Goal: Information Seeking & Learning: Find contact information

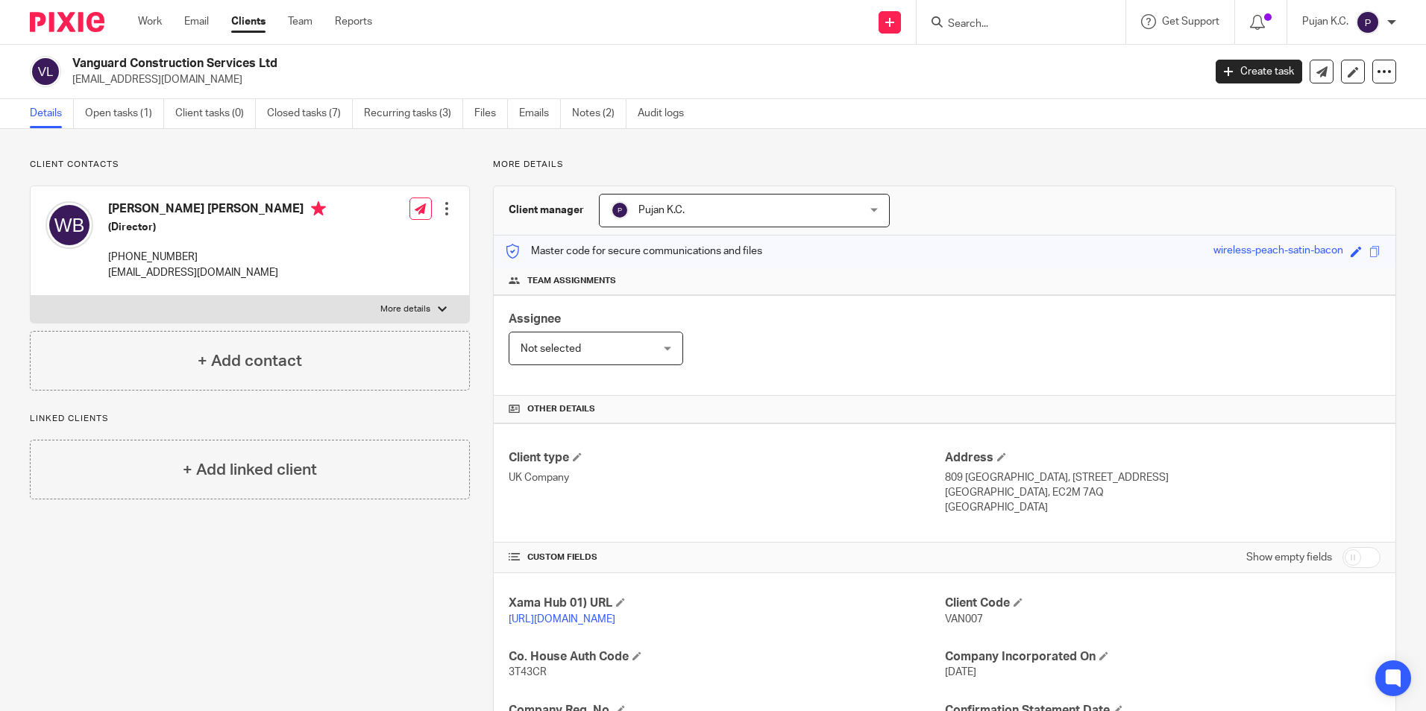
click at [981, 19] on input "Search" at bounding box center [1013, 24] width 134 height 13
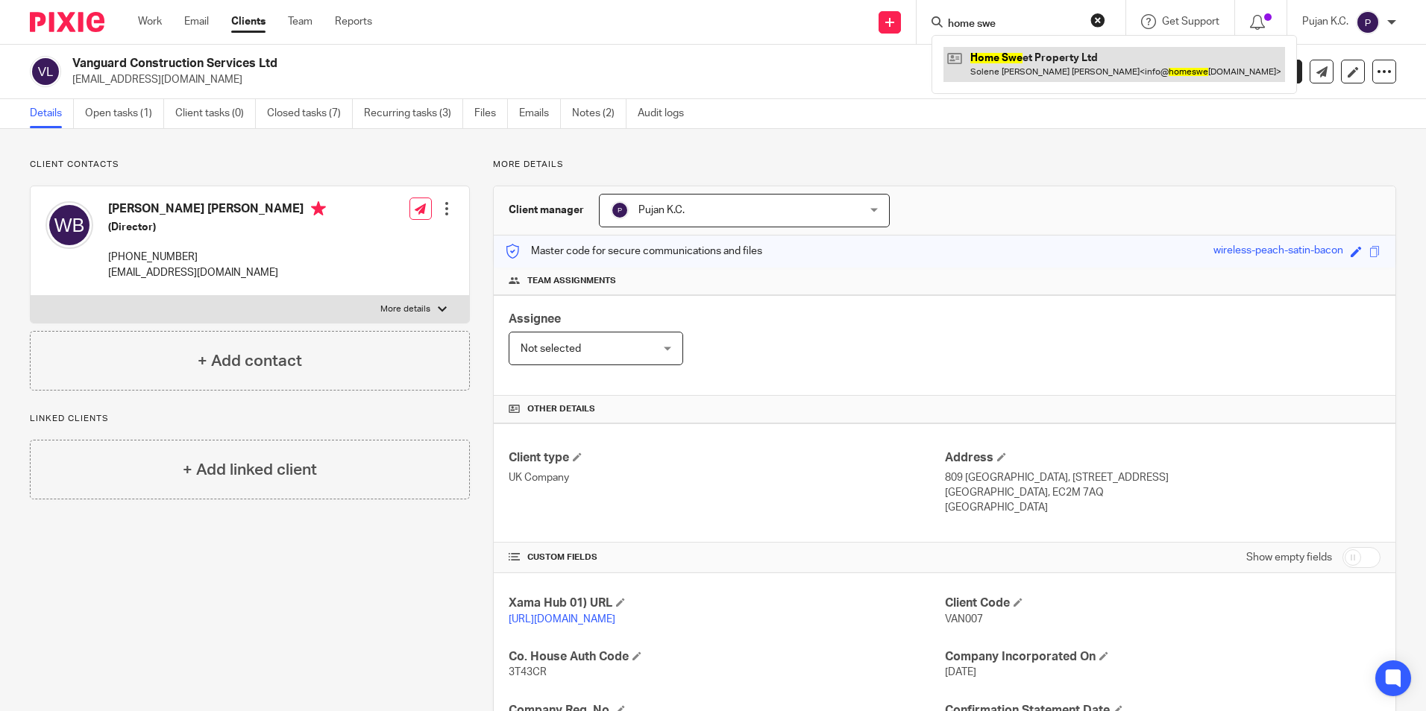
type input "home swe"
click at [1026, 48] on link at bounding box center [1114, 64] width 342 height 34
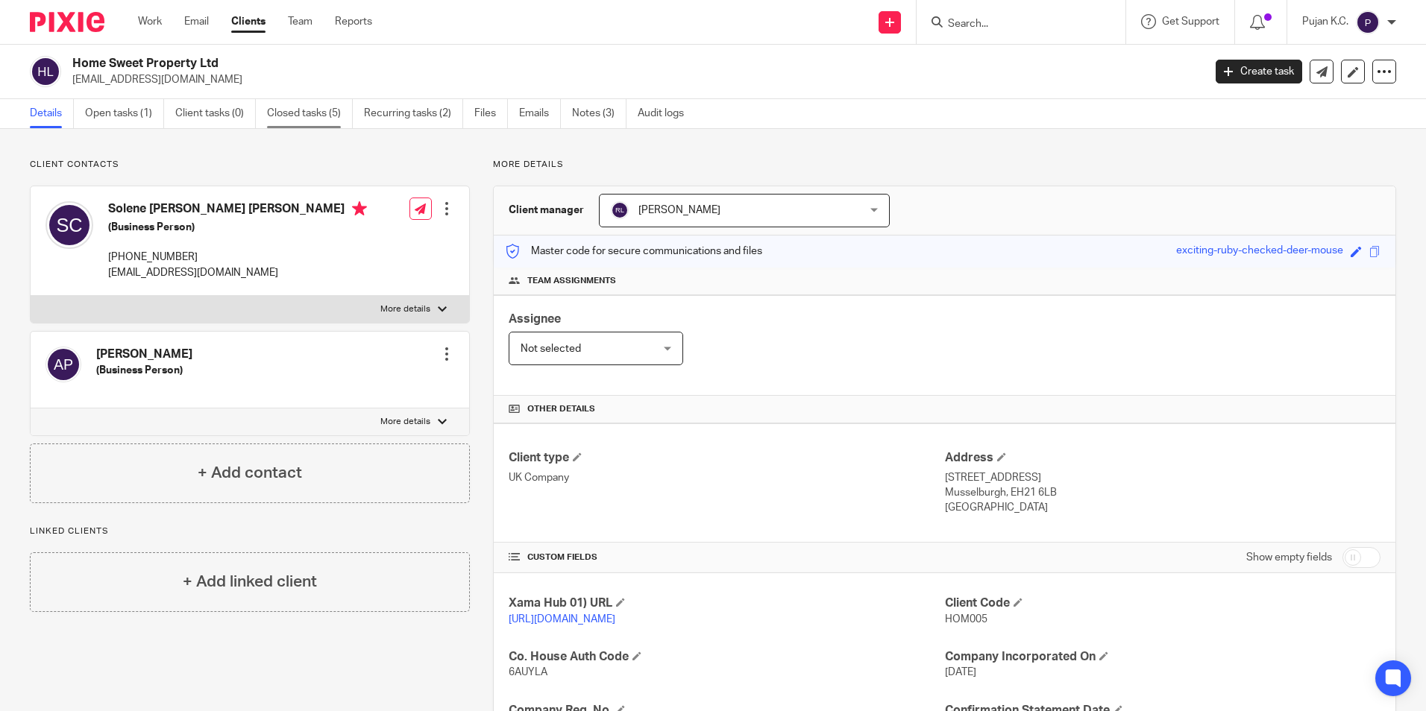
click at [310, 109] on link "Closed tasks (5)" at bounding box center [310, 113] width 86 height 29
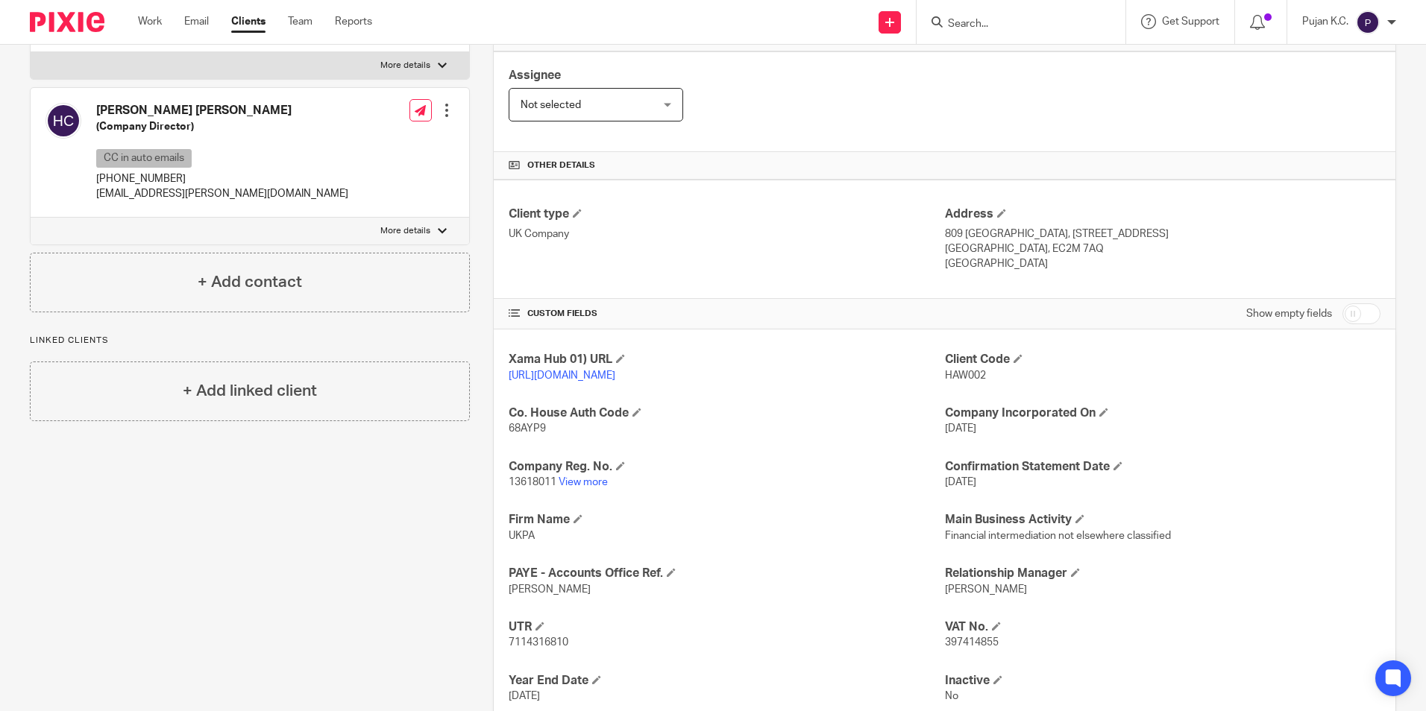
scroll to position [359, 0]
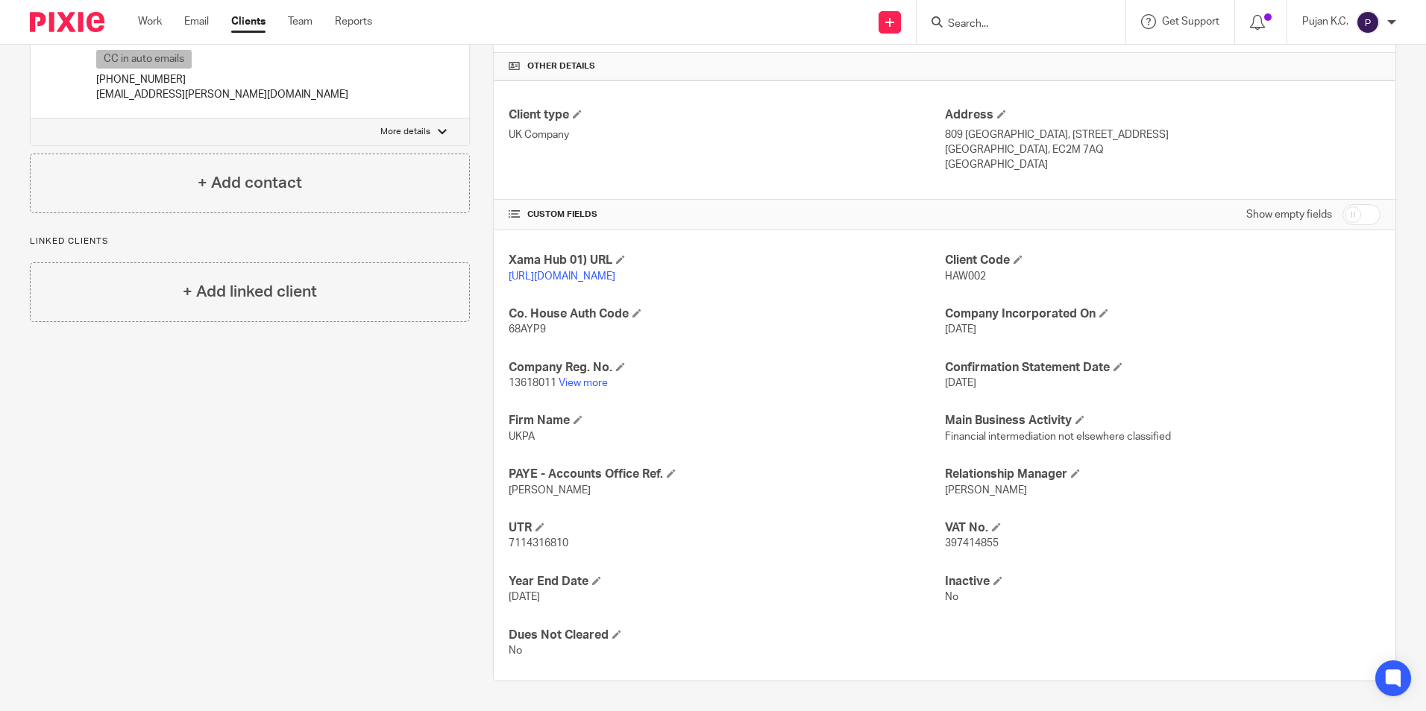
click at [955, 541] on span "397414855" at bounding box center [972, 543] width 54 height 10
copy span "397414855"
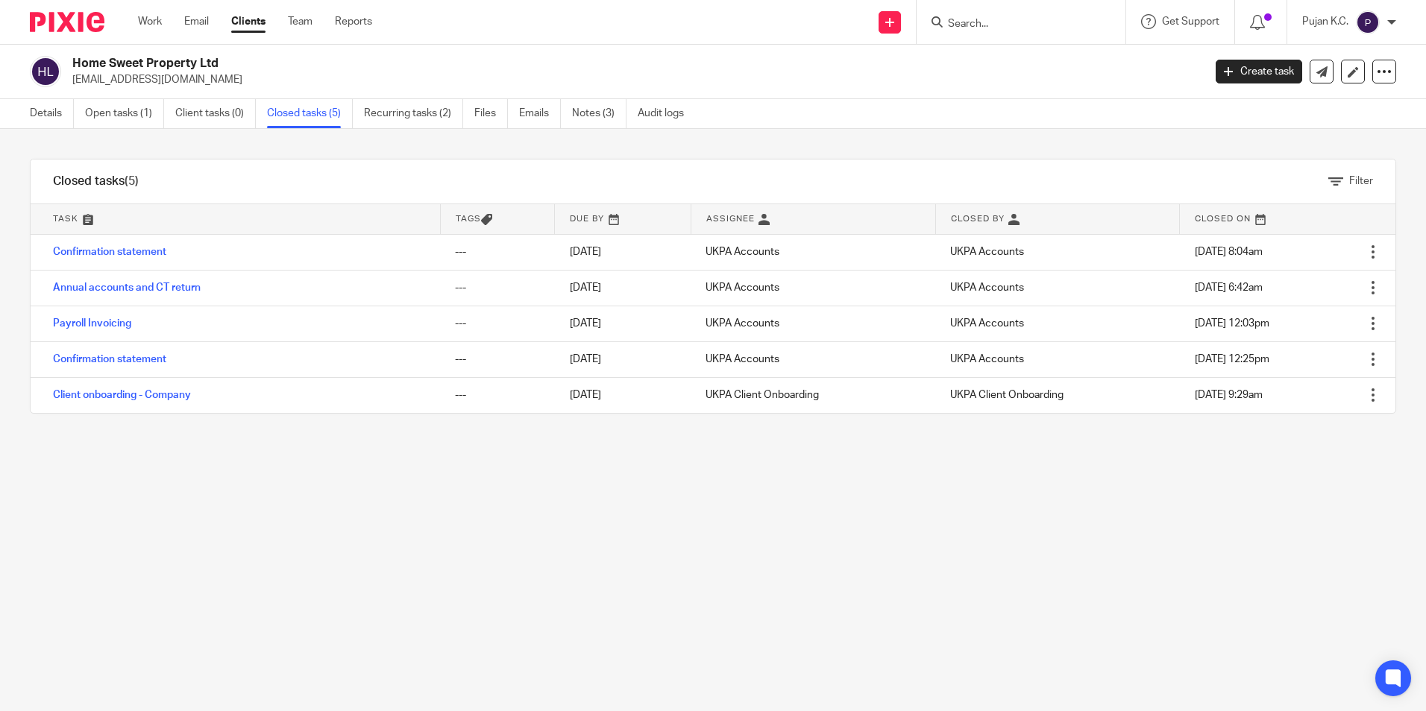
click at [989, 15] on form at bounding box center [1025, 22] width 159 height 19
click at [978, 22] on input "Search" at bounding box center [1013, 24] width 134 height 13
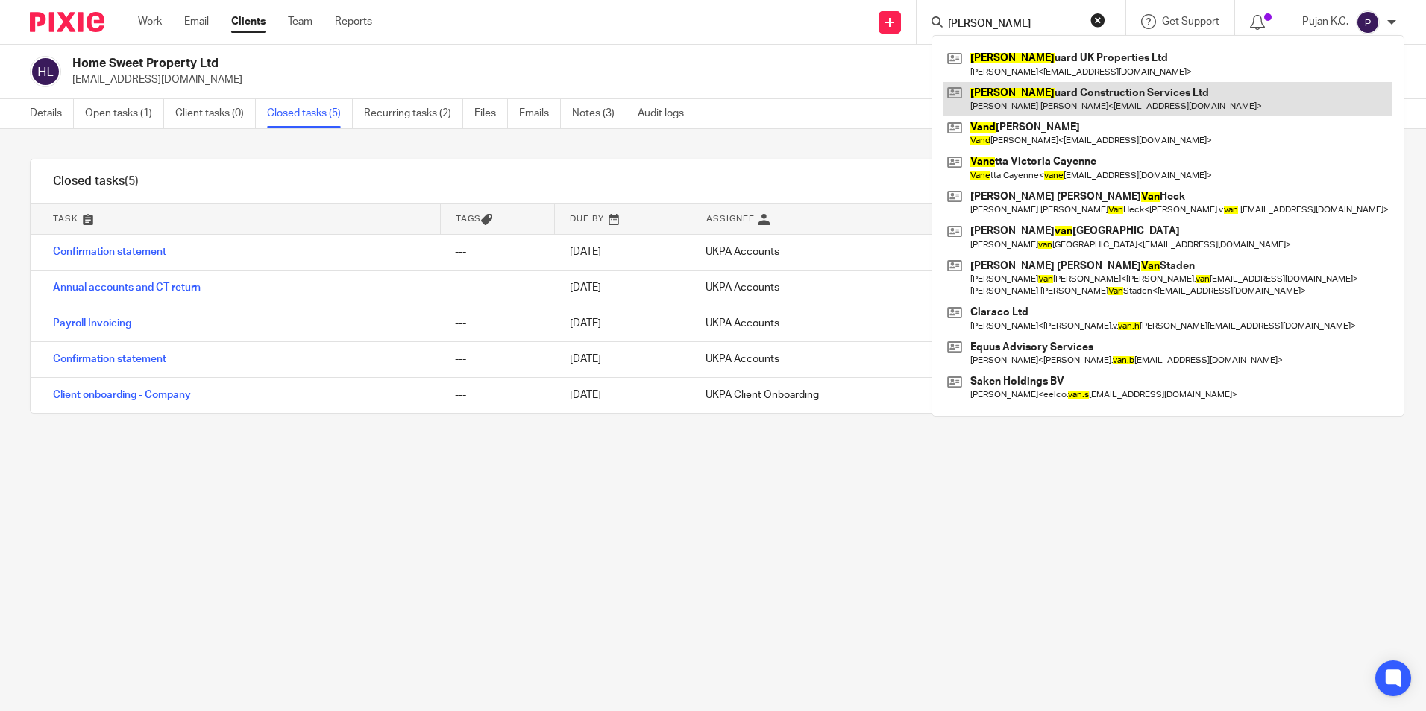
type input "vang"
click at [1003, 102] on link at bounding box center [1167, 99] width 449 height 34
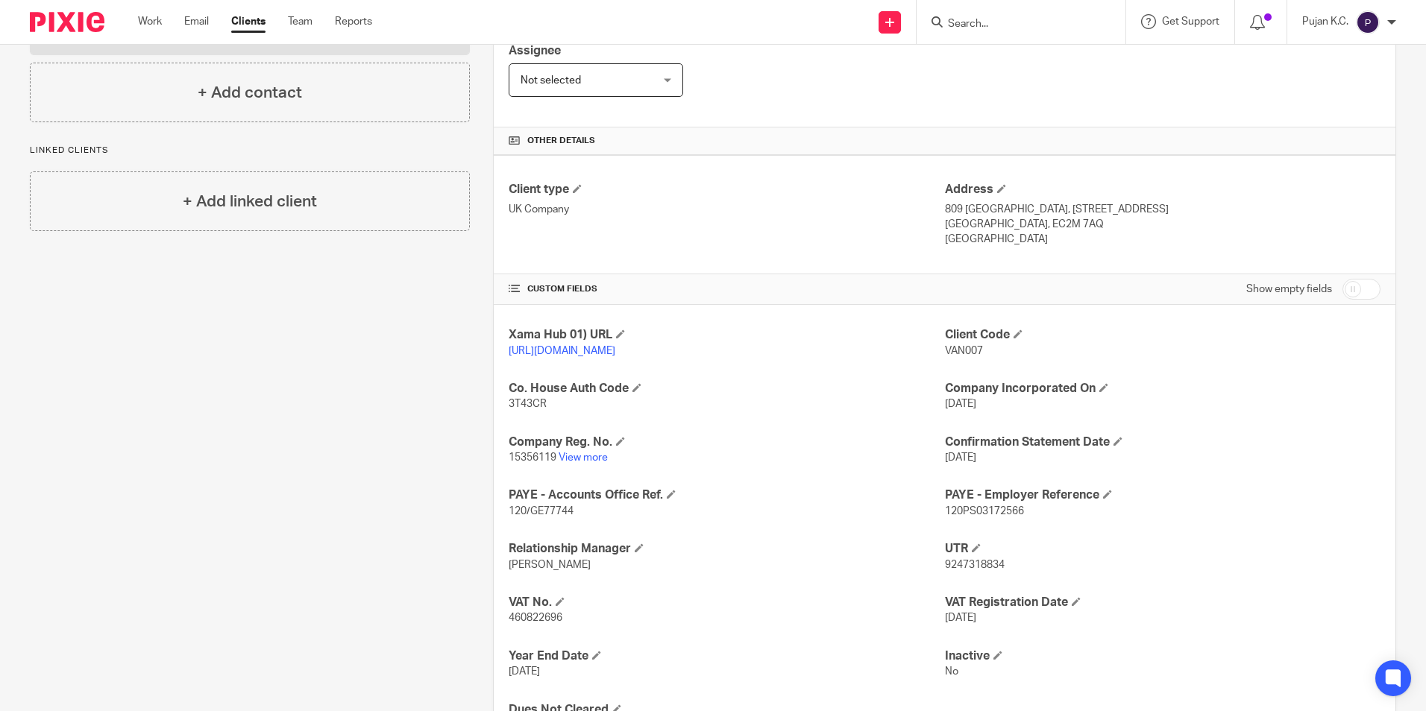
scroll to position [298, 0]
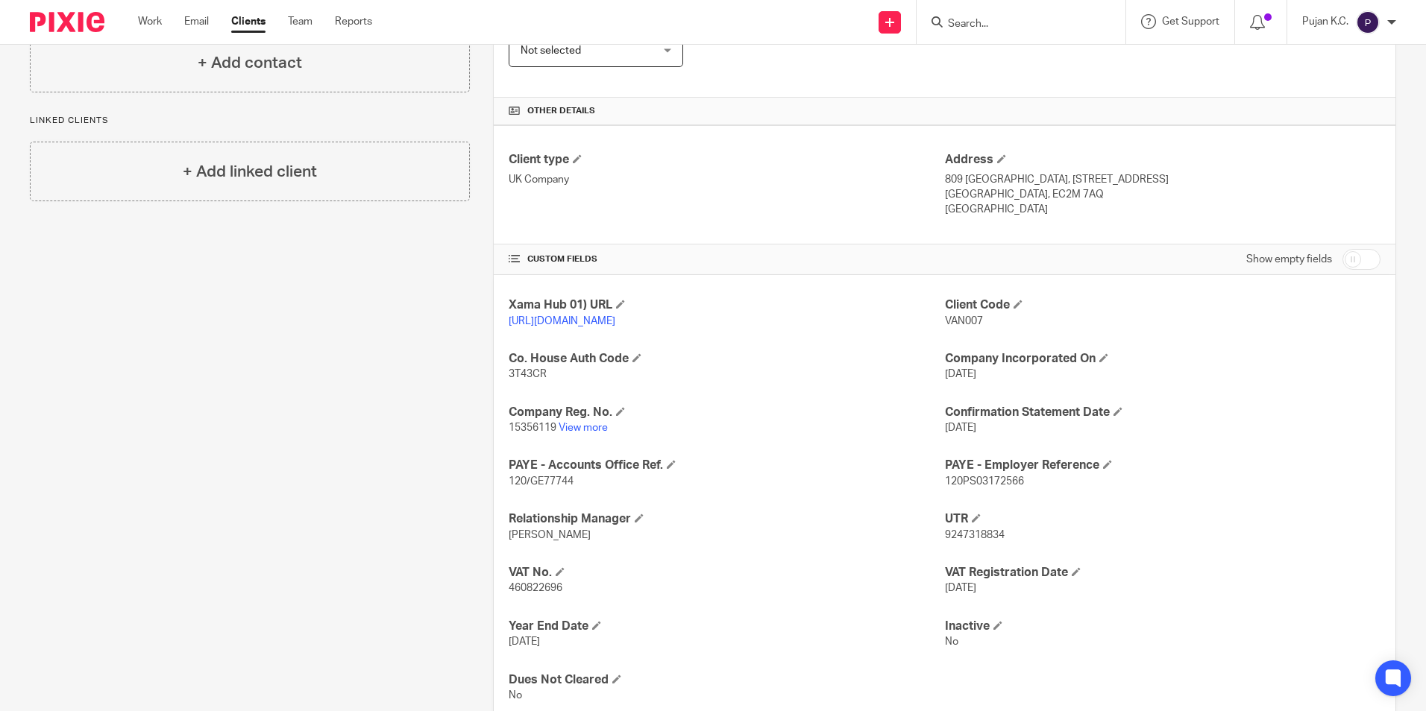
click at [533, 594] on span "460822696" at bounding box center [536, 588] width 54 height 10
copy span "460822696"
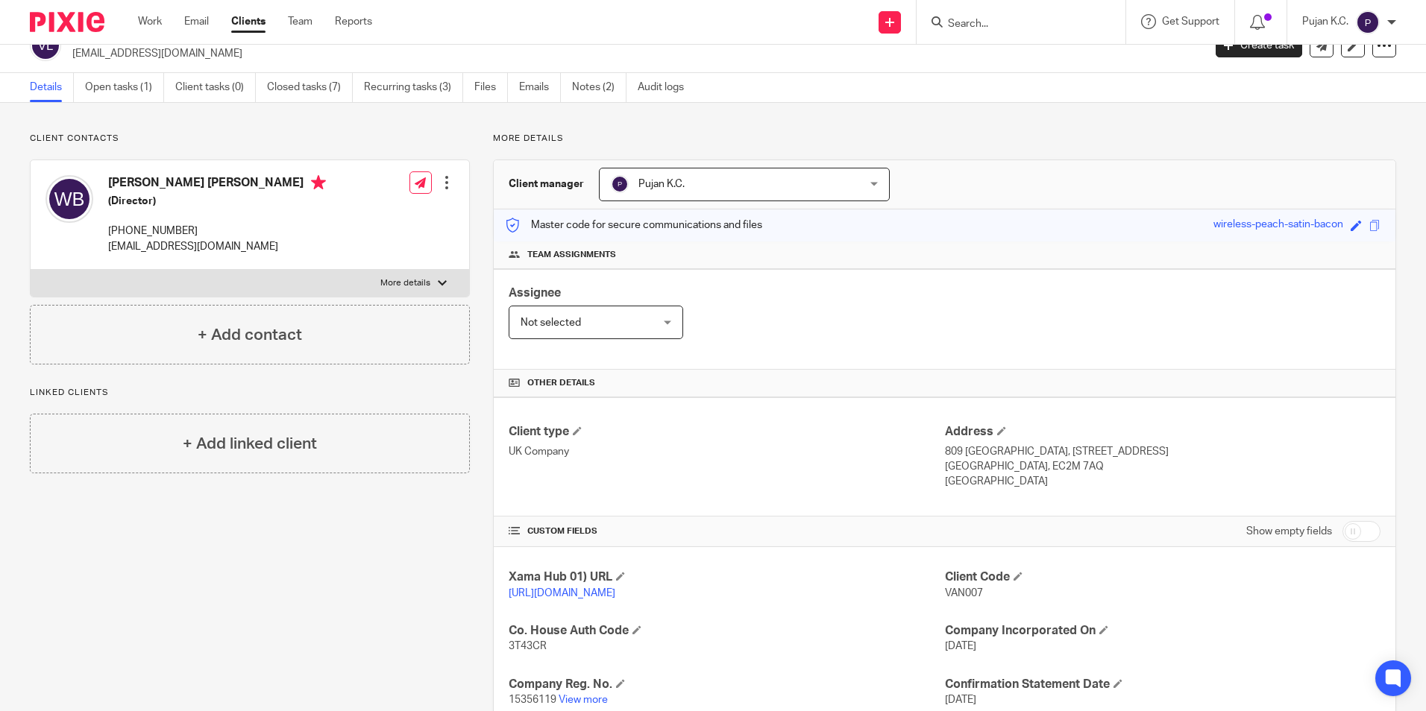
scroll to position [0, 0]
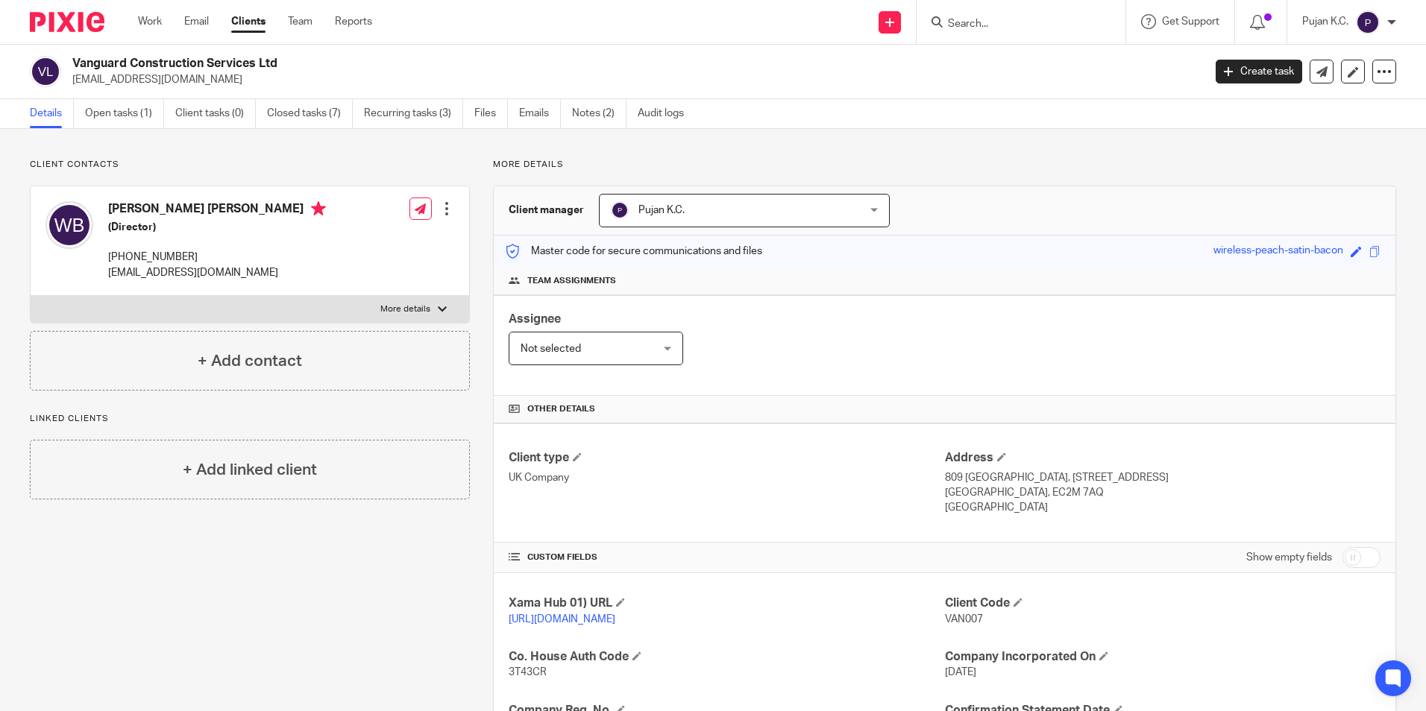
drag, startPoint x: 312, startPoint y: 60, endPoint x: 75, endPoint y: 69, distance: 238.0
click at [75, 69] on h2 "Vanguard Construction Services Ltd" at bounding box center [520, 64] width 896 height 16
copy h2 "Vanguard Construction Services Ltd"
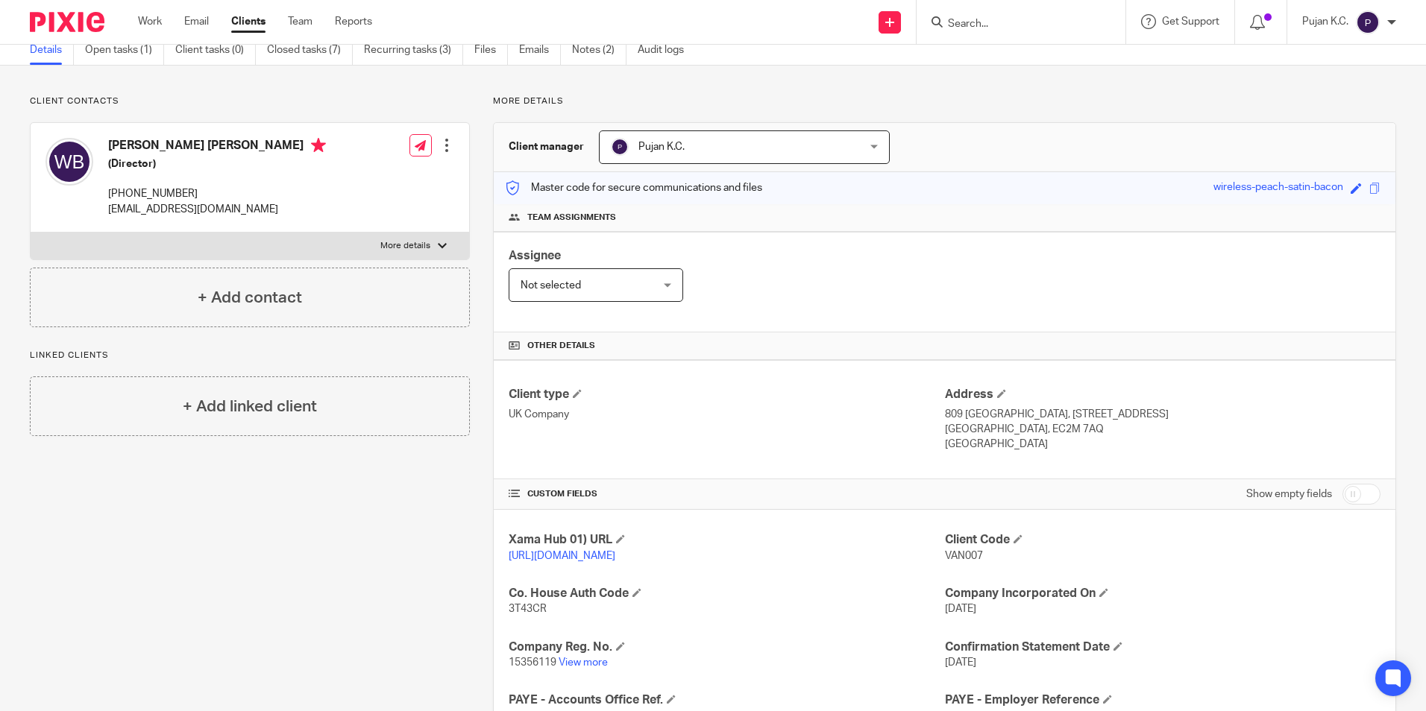
scroll to position [298, 0]
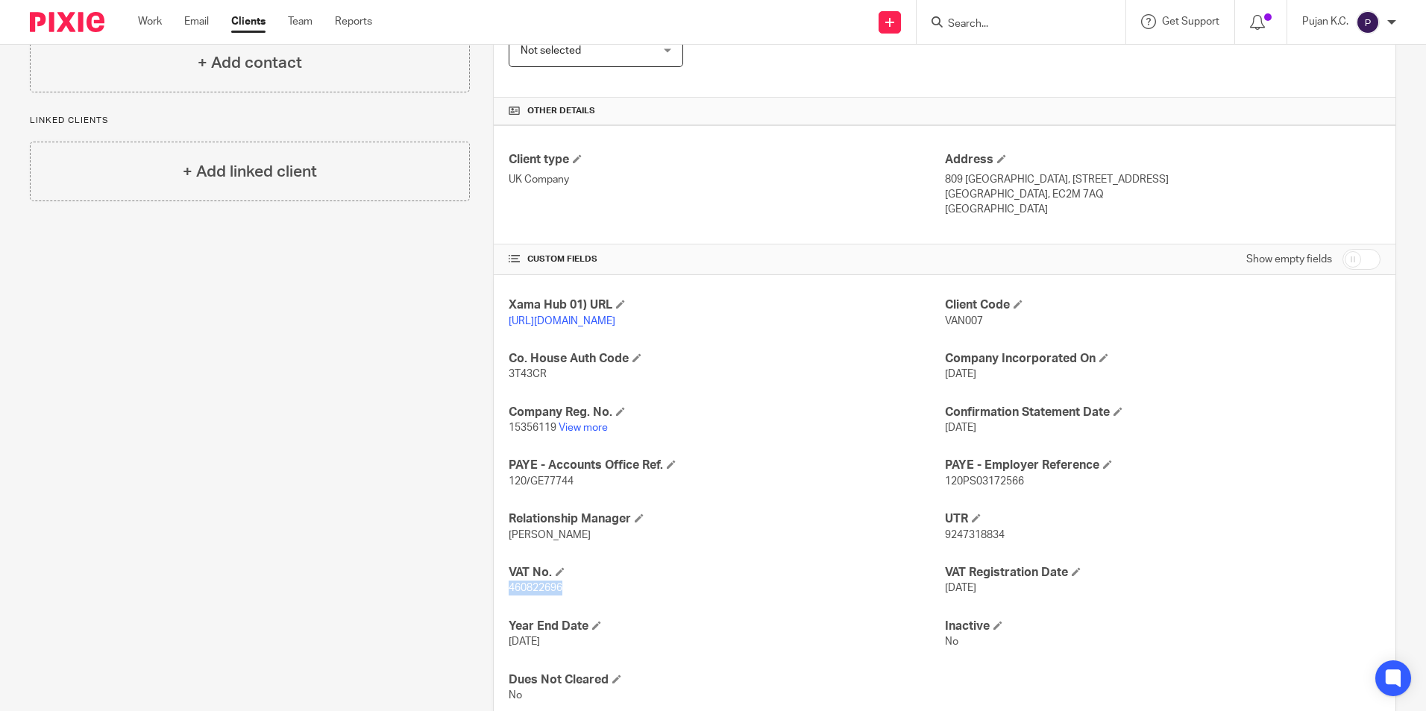
drag, startPoint x: 575, startPoint y: 605, endPoint x: 472, endPoint y: 606, distance: 102.9
click at [472, 606] on div "More details Client manager Pujan K.C. Pujan K.C. Aarshika Awale Aayush Niraula…" at bounding box center [933, 294] width 926 height 866
copy span "460822696"
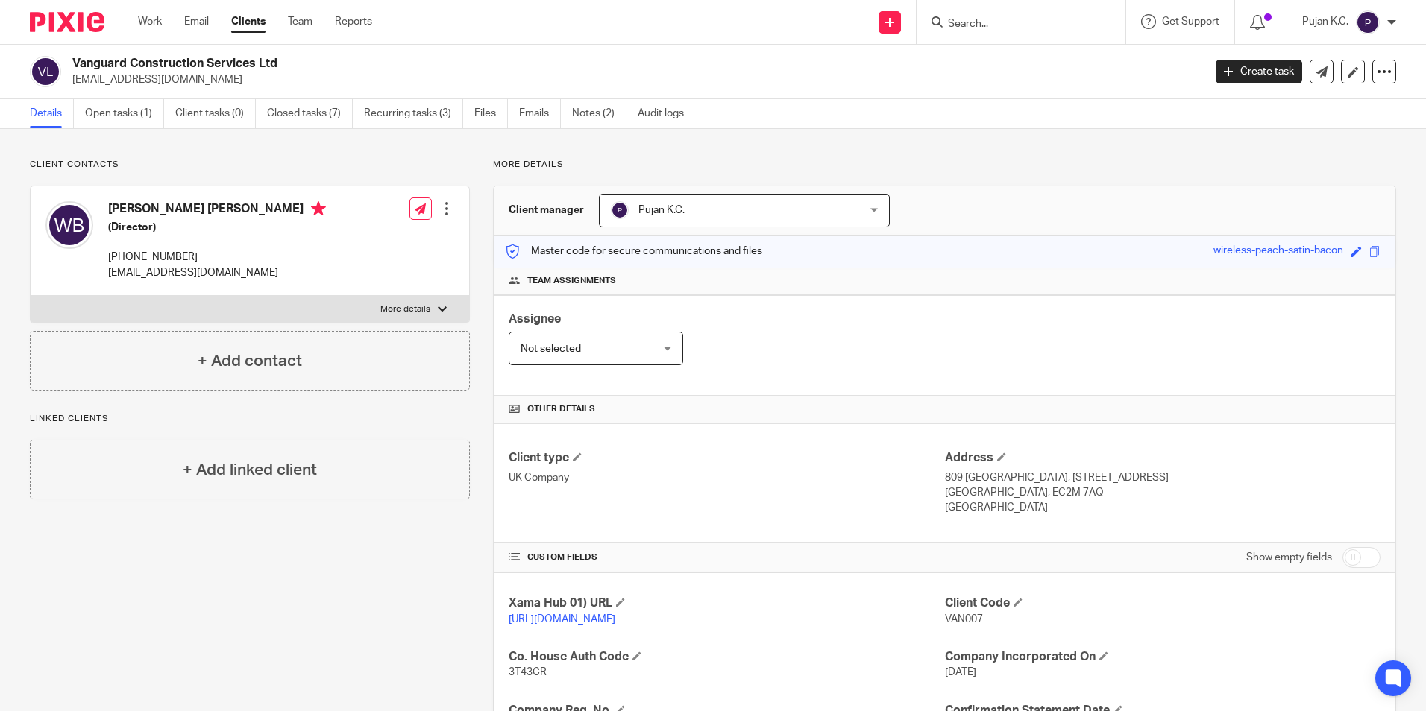
drag, startPoint x: 309, startPoint y: 65, endPoint x: 77, endPoint y: 67, distance: 232.7
click at [77, 68] on h2 "Vanguard Construction Services Ltd" at bounding box center [520, 64] width 896 height 16
drag, startPoint x: 77, startPoint y: 67, endPoint x: 179, endPoint y: 54, distance: 103.0
click at [179, 54] on div "Vanguard Construction Services Ltd will.bainbridge@hawthorncapgroup.com Create …" at bounding box center [713, 72] width 1426 height 54
drag, startPoint x: 284, startPoint y: 62, endPoint x: 60, endPoint y: 62, distance: 223.7
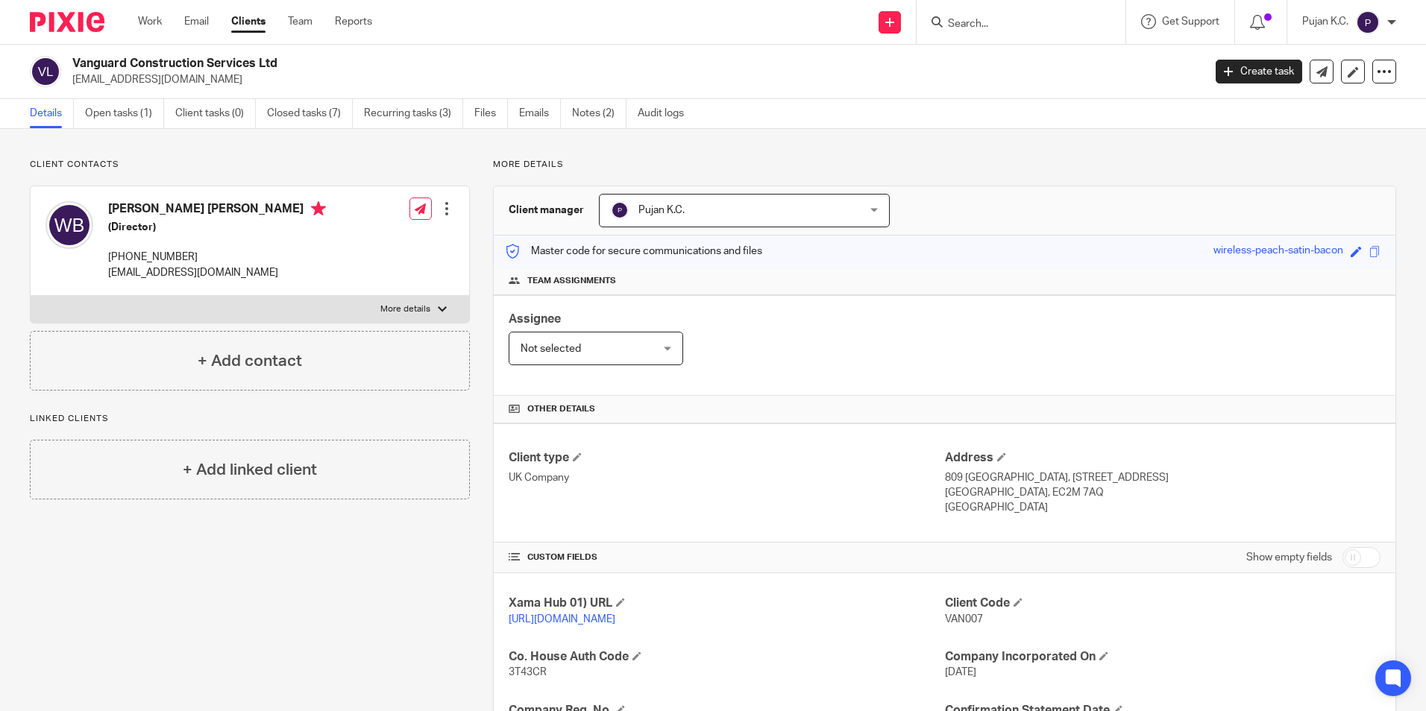
click at [60, 62] on div "Vanguard Construction Services Ltd will.bainbridge@hawthorncapgroup.com" at bounding box center [611, 71] width 1163 height 31
copy div "Vanguard Construction Services Ltd"
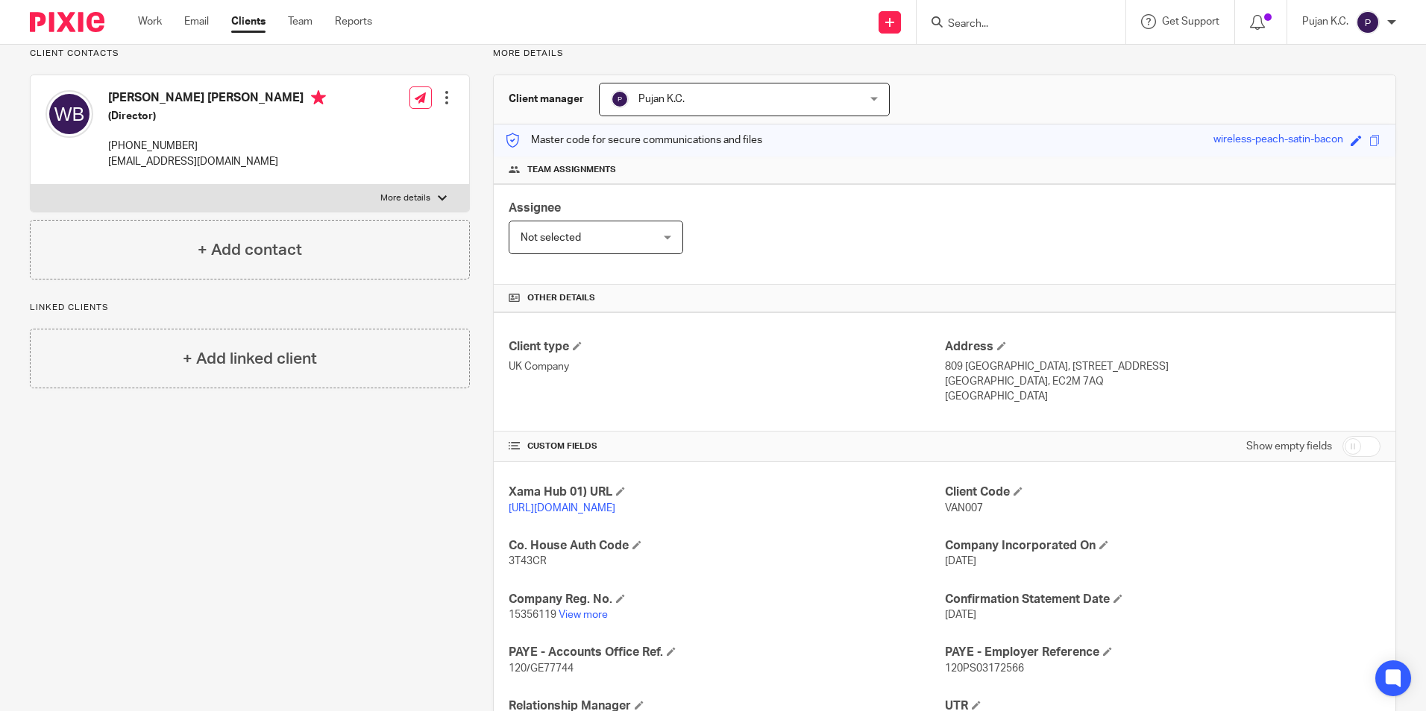
scroll to position [224, 0]
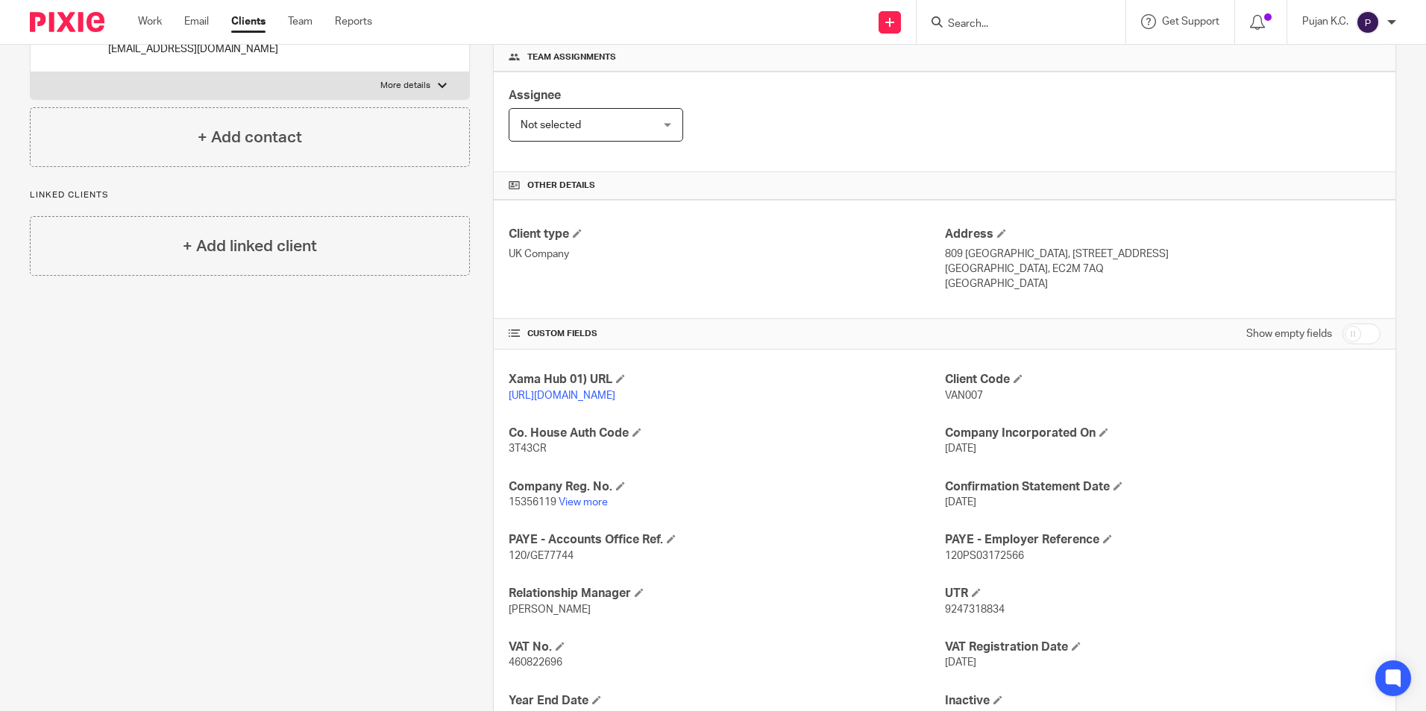
drag, startPoint x: 935, startPoint y: 397, endPoint x: 964, endPoint y: 398, distance: 29.1
click at [964, 398] on div "Xama Hub 01) URL https://platform.xamatech.com/portal/crm/clients/18646c80-c0cc…" at bounding box center [945, 575] width 902 height 450
drag, startPoint x: 964, startPoint y: 398, endPoint x: 978, endPoint y: 405, distance: 15.0
click at [978, 403] on div "Client Code VAN007" at bounding box center [1162, 387] width 435 height 31
drag, startPoint x: 969, startPoint y: 400, endPoint x: 937, endPoint y: 397, distance: 31.5
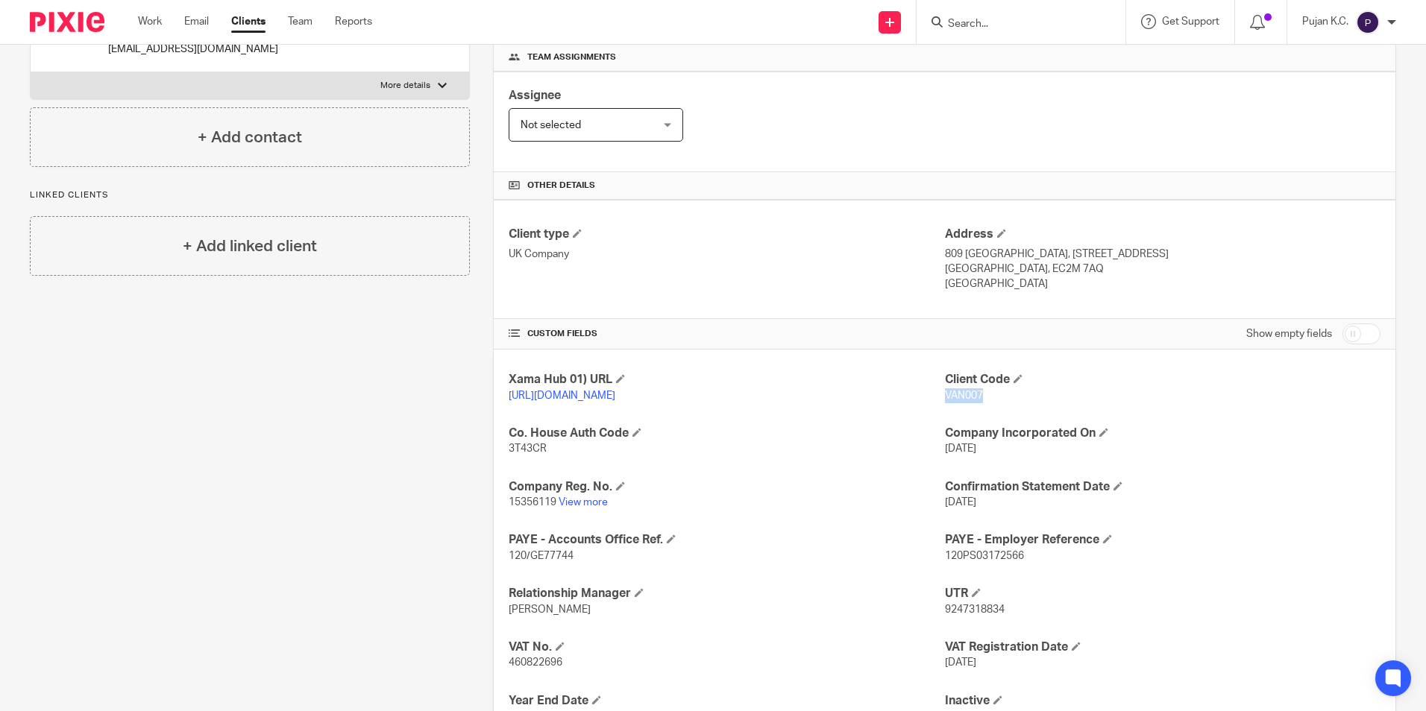
click at [945, 397] on p "VAN007" at bounding box center [1162, 396] width 435 height 15
copy span "VAN007"
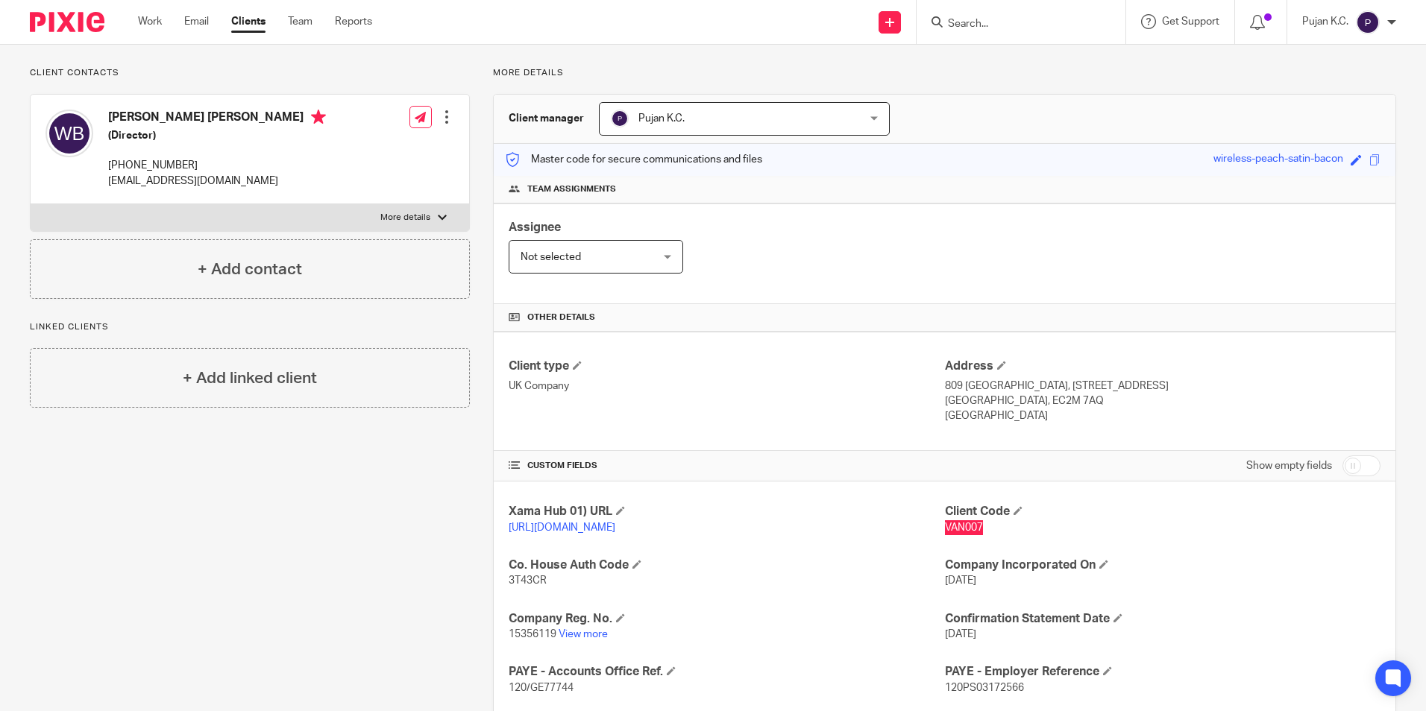
scroll to position [0, 0]
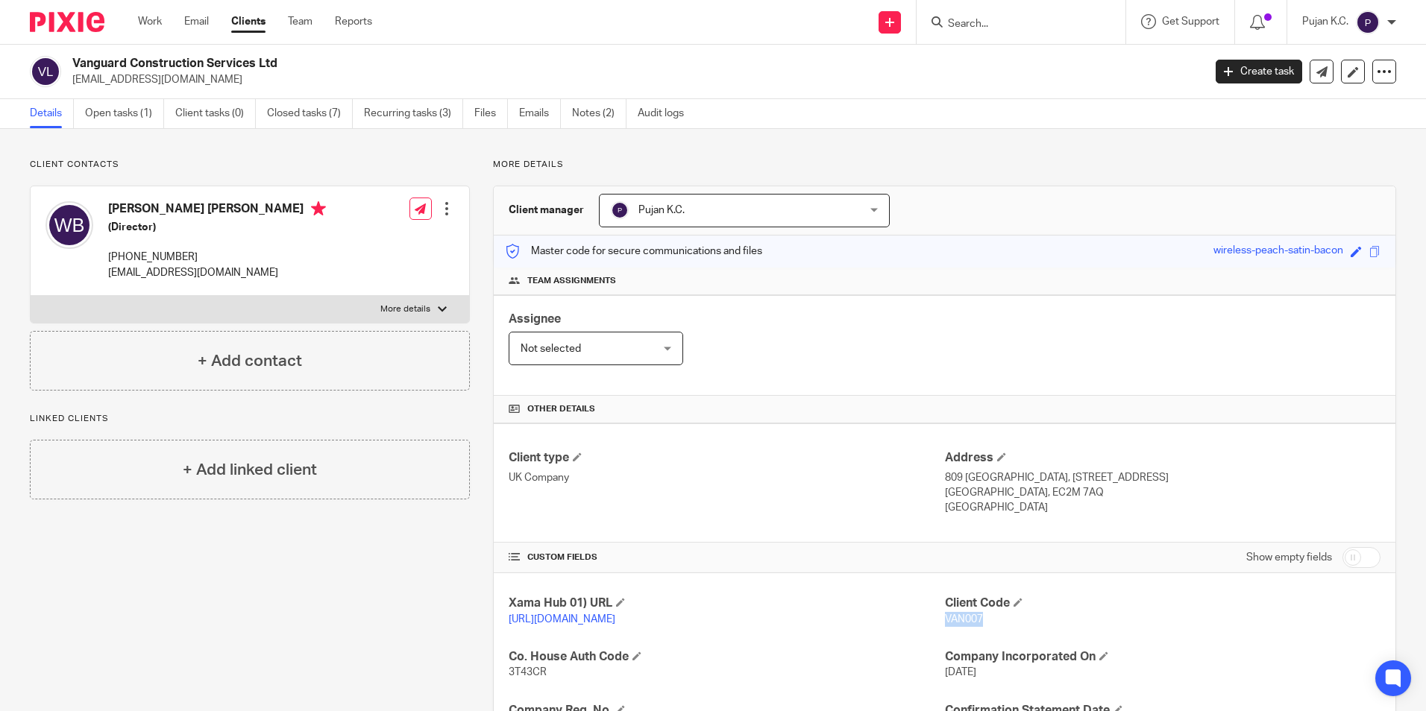
drag, startPoint x: 107, startPoint y: 273, endPoint x: 298, endPoint y: 277, distance: 191.0
click at [298, 277] on div "William Harrison Bainbridge (Director) 44 (0) 7734 943 455 will.bainbridge@hawt…" at bounding box center [250, 241] width 438 height 110
copy p "[EMAIL_ADDRESS][DOMAIN_NAME]"
drag, startPoint x: 76, startPoint y: 62, endPoint x: 339, endPoint y: 54, distance: 262.6
click at [339, 54] on div "Vanguard Construction Services Ltd will.bainbridge@hawthorncapgroup.com Create …" at bounding box center [713, 72] width 1426 height 54
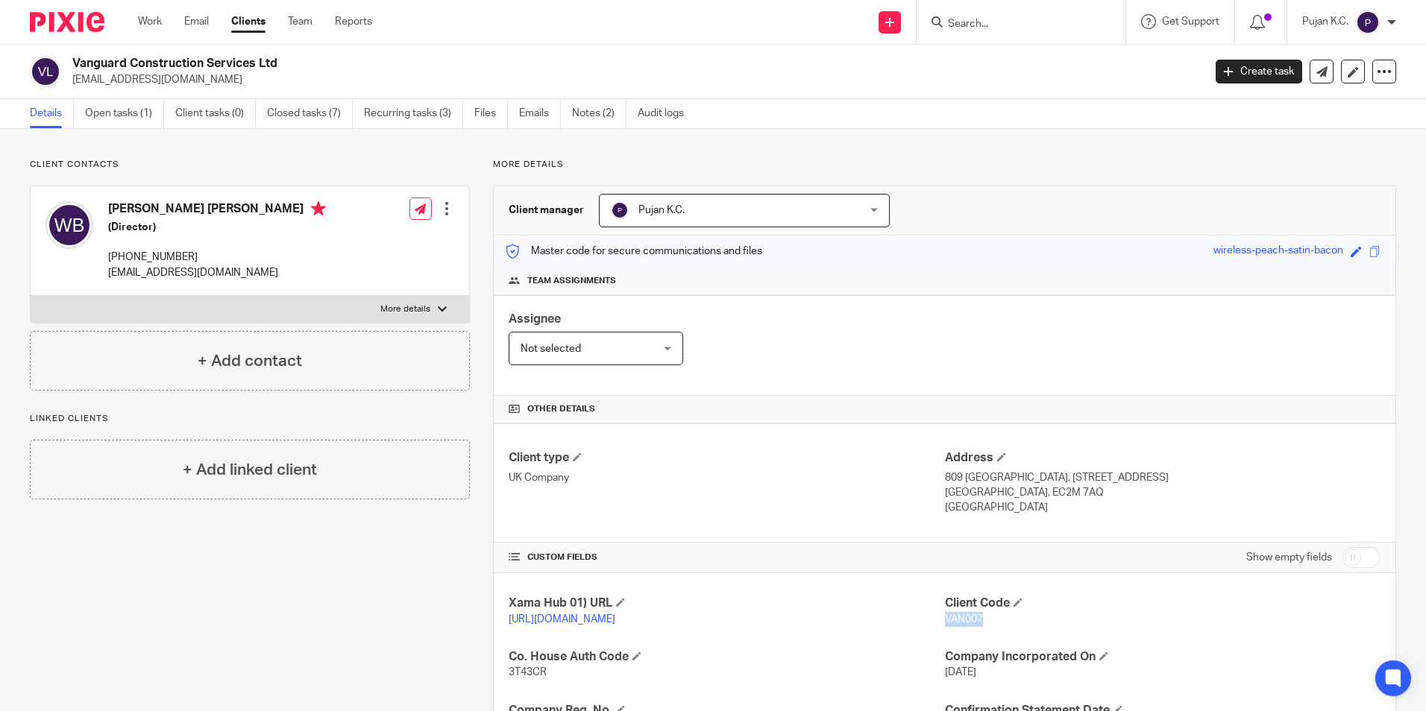
copy h2 "Vanguard Construction Services Ltd"
drag, startPoint x: 107, startPoint y: 269, endPoint x: 324, endPoint y: 271, distance: 217.0
click at [324, 271] on div "William Harrison Bainbridge (Director) 44 (0) 7734 943 455 will.bainbridge@hawt…" at bounding box center [250, 241] width 438 height 110
copy p "[EMAIL_ADDRESS][DOMAIN_NAME]"
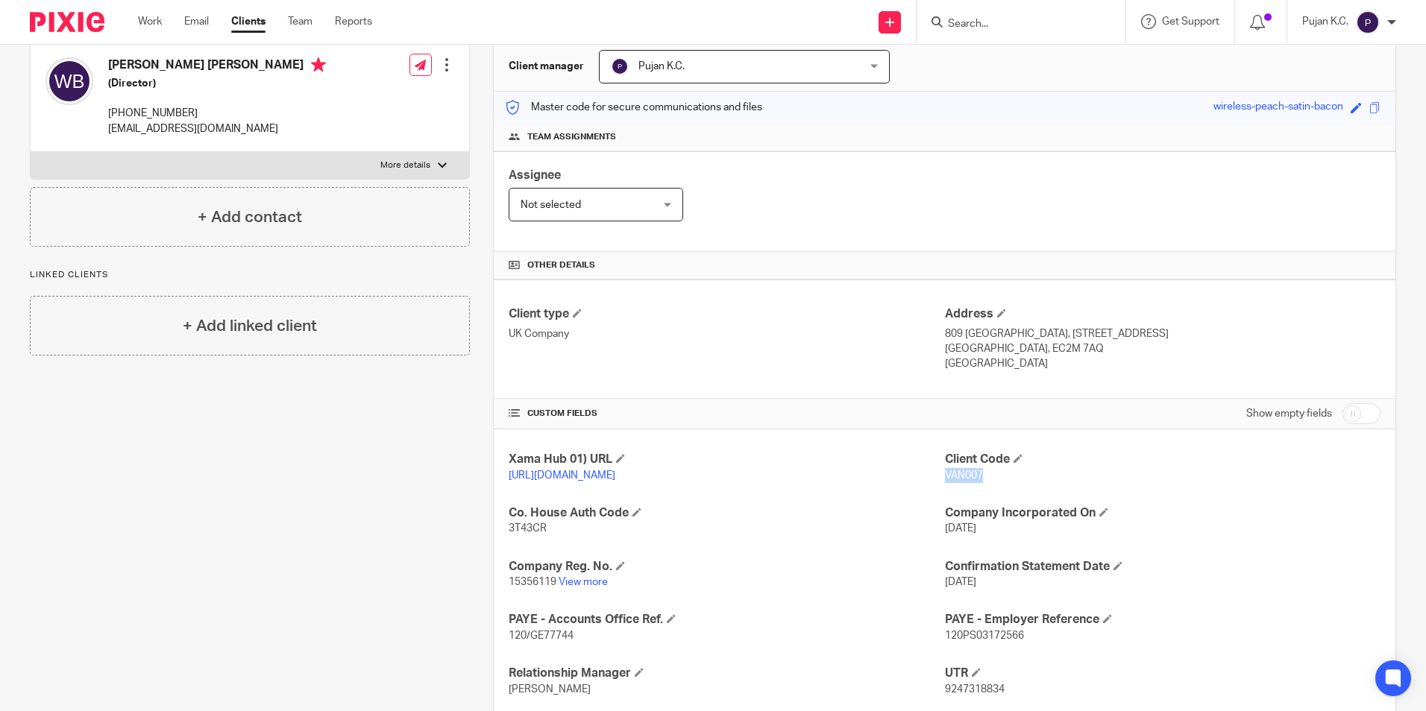
scroll to position [359, 0]
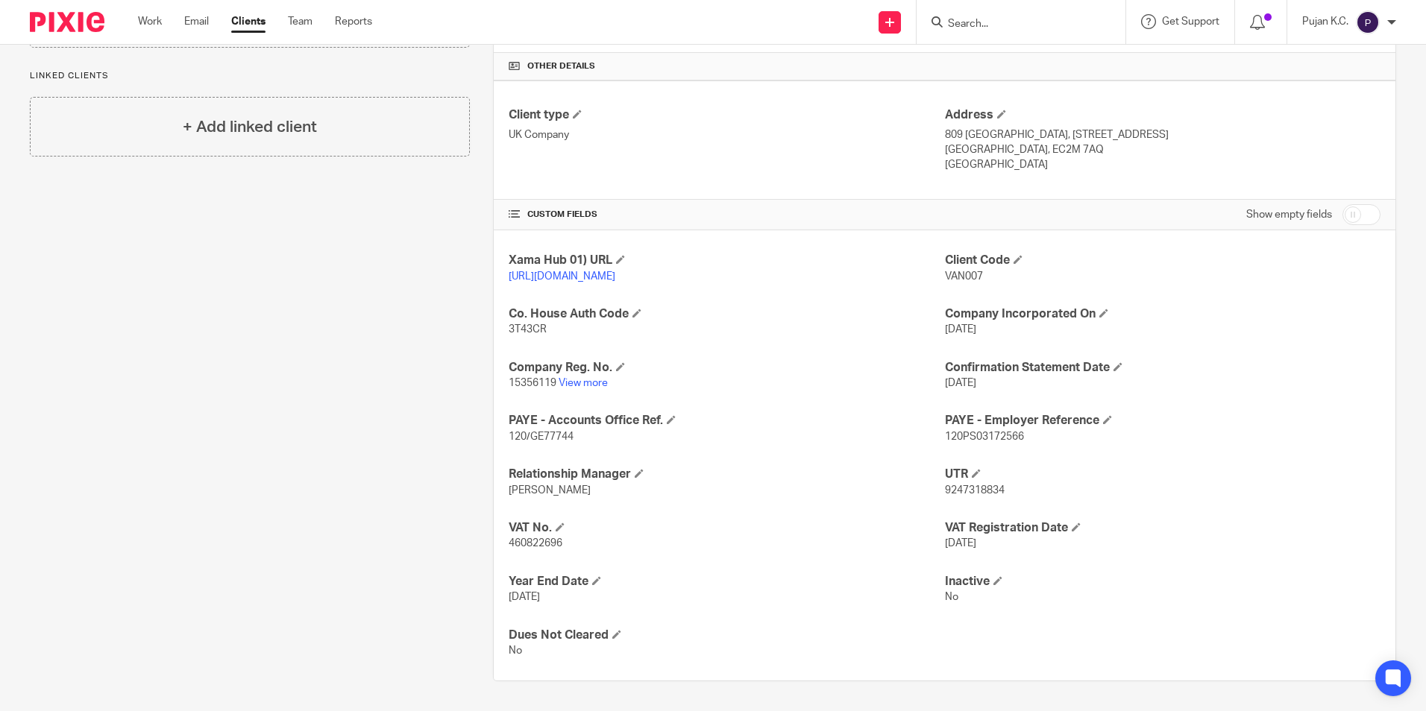
click at [527, 539] on span "460822696" at bounding box center [536, 543] width 54 height 10
copy span "460822696"
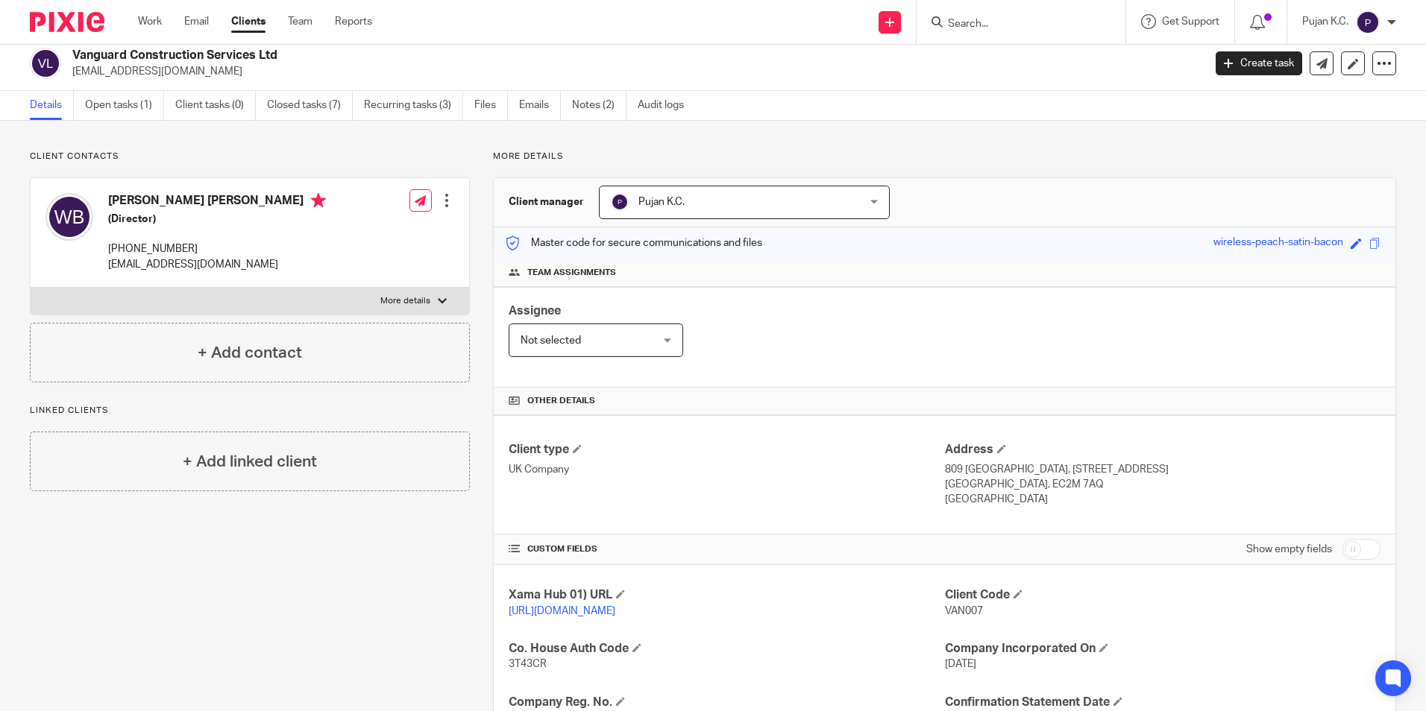
scroll to position [0, 0]
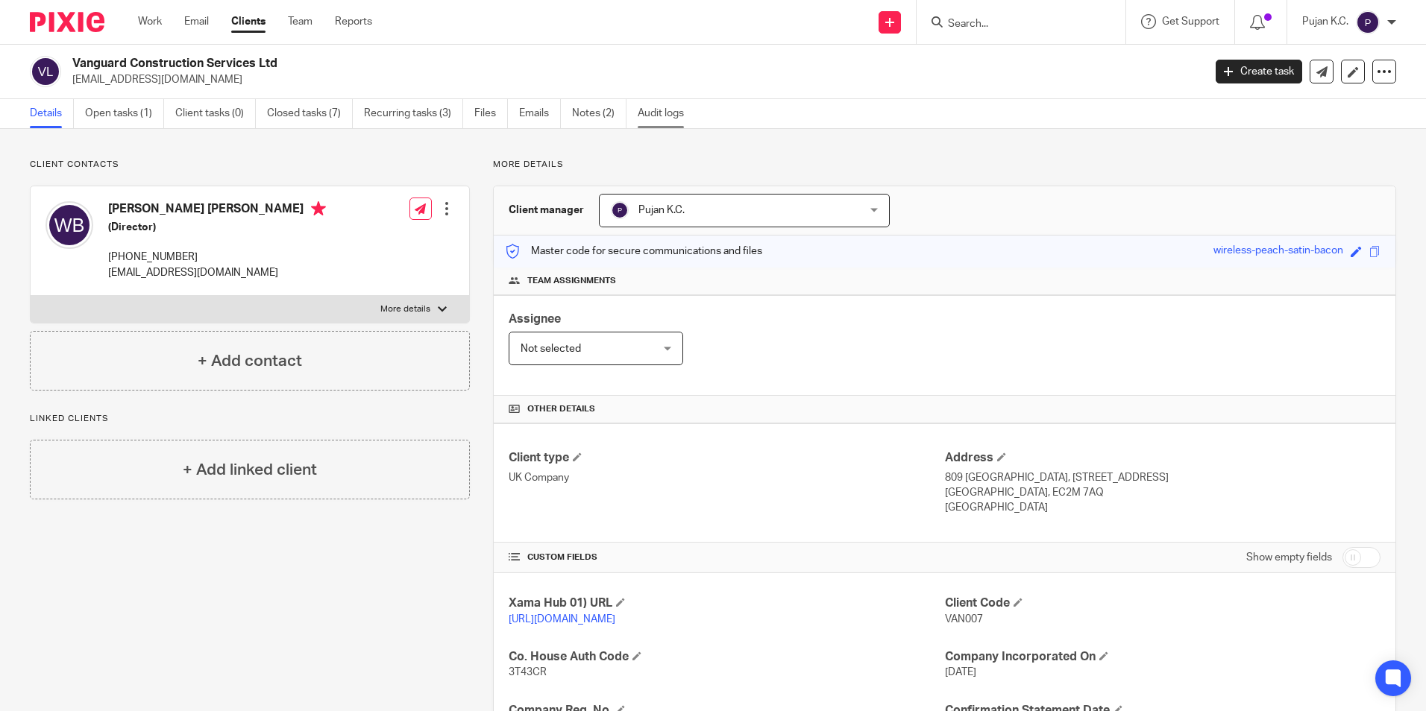
click at [651, 111] on link "Audit logs" at bounding box center [666, 113] width 57 height 29
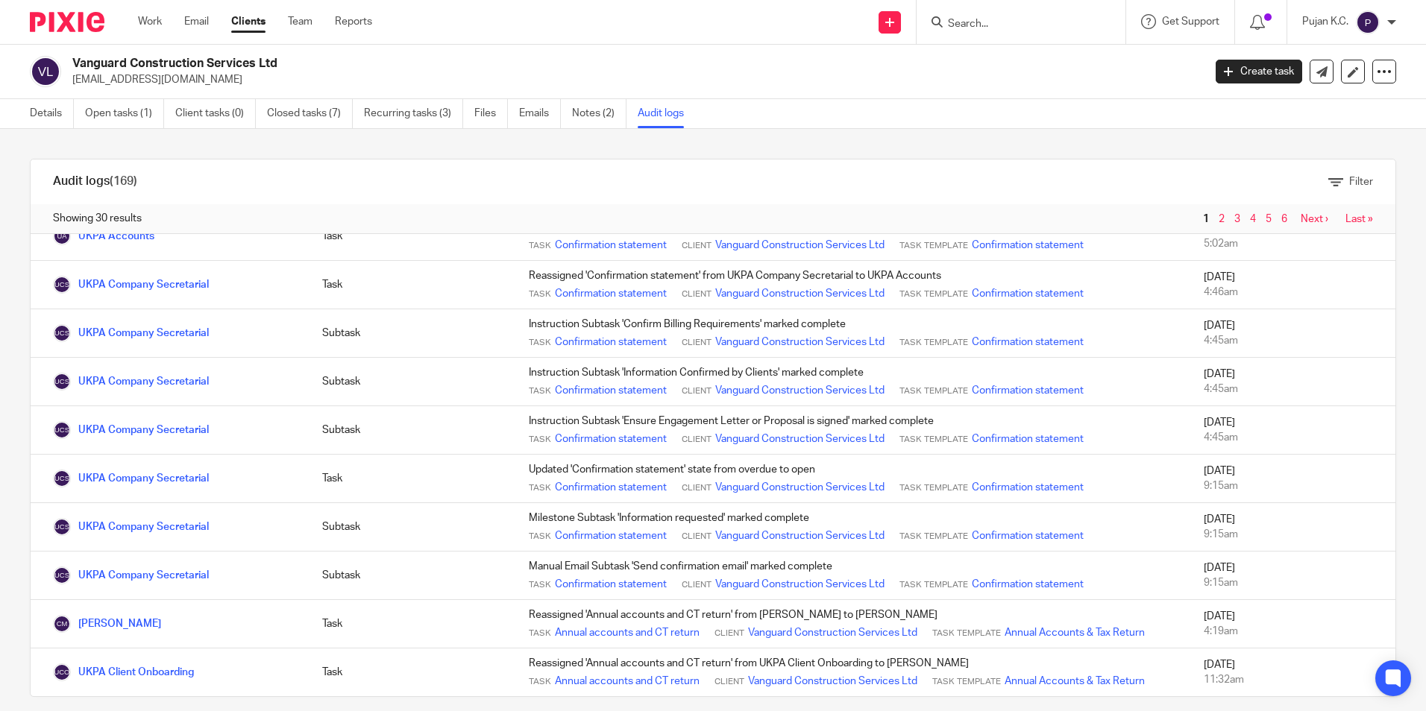
scroll to position [1040, 0]
click at [986, 30] on input "Search" at bounding box center [1013, 24] width 134 height 13
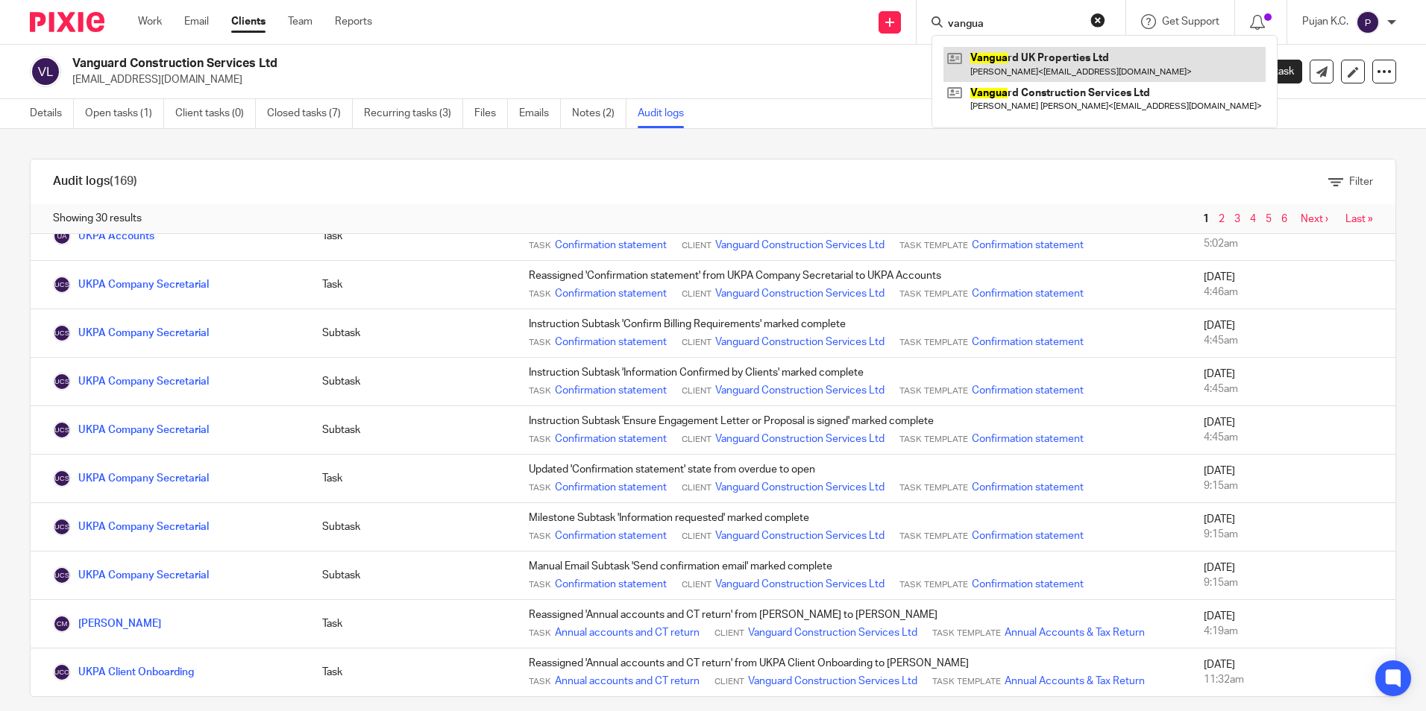
type input "vangua"
click at [992, 63] on link at bounding box center [1104, 64] width 322 height 34
click at [1038, 68] on link at bounding box center [1104, 64] width 322 height 34
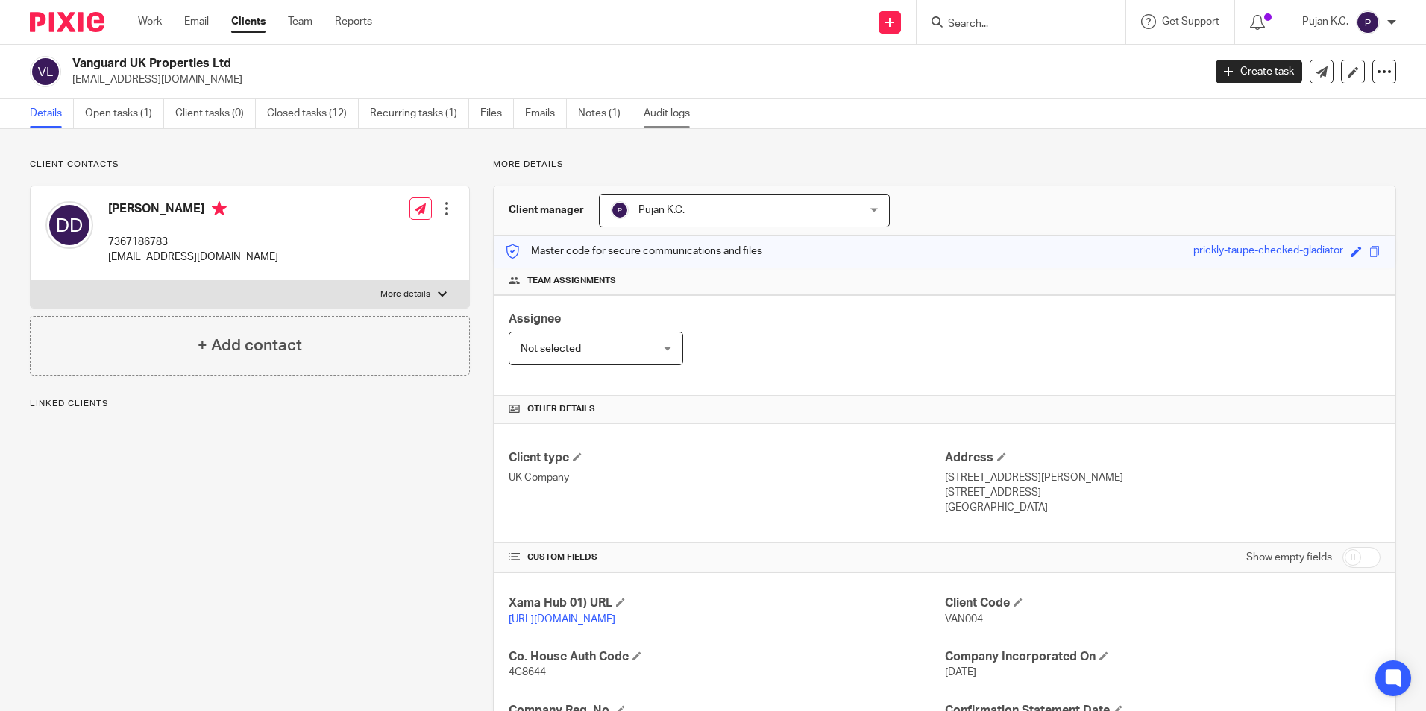
click at [666, 109] on link "Audit logs" at bounding box center [672, 113] width 57 height 29
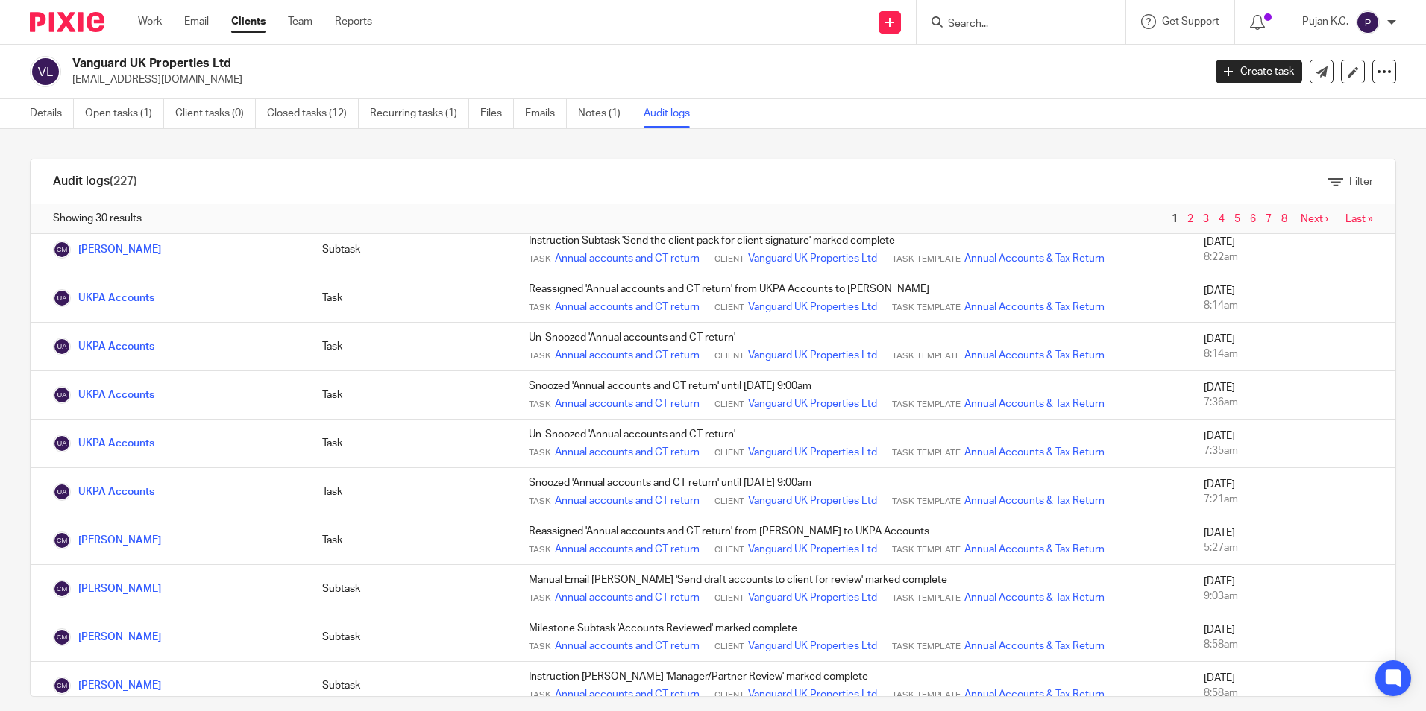
scroll to position [1158, 0]
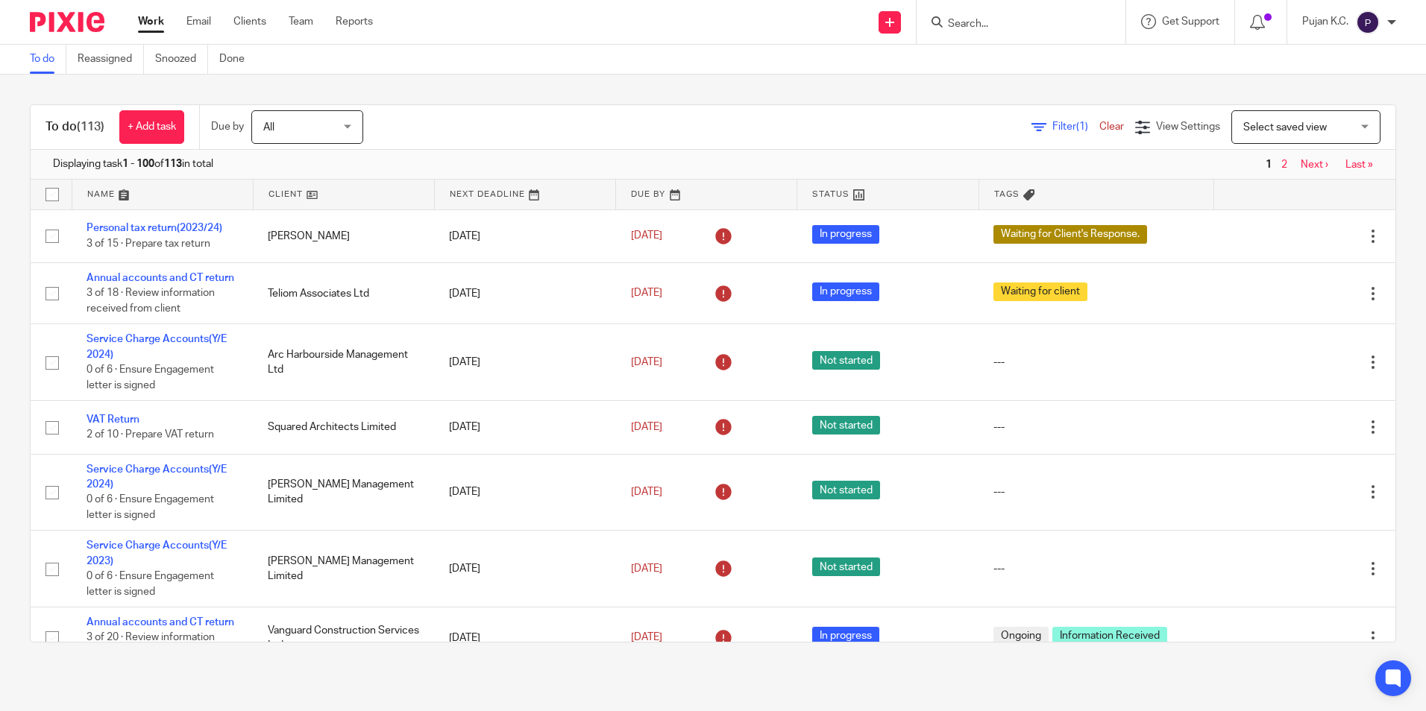
click at [1022, 28] on input "Search" at bounding box center [1013, 24] width 134 height 13
type input "bluepri"
click at [1027, 78] on link at bounding box center [1057, 64] width 229 height 34
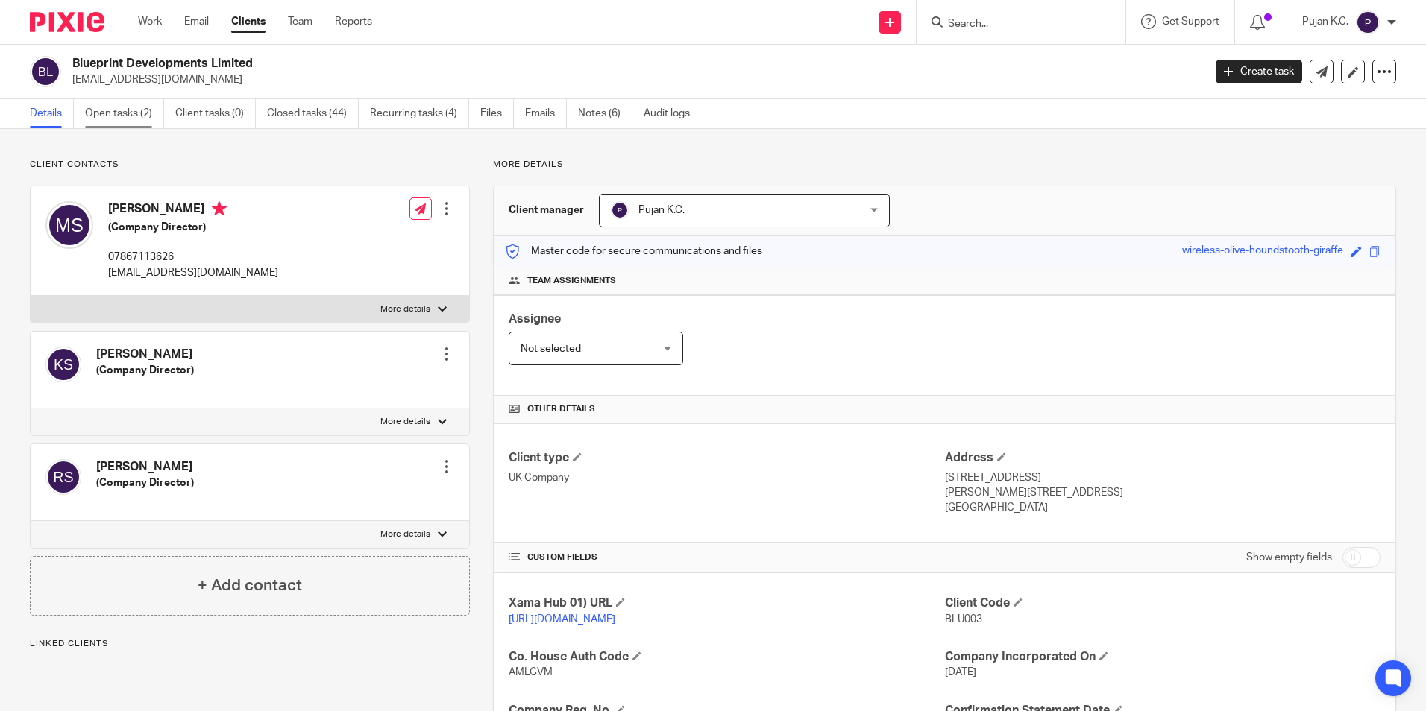
click at [119, 113] on link "Open tasks (2)" at bounding box center [124, 113] width 79 height 29
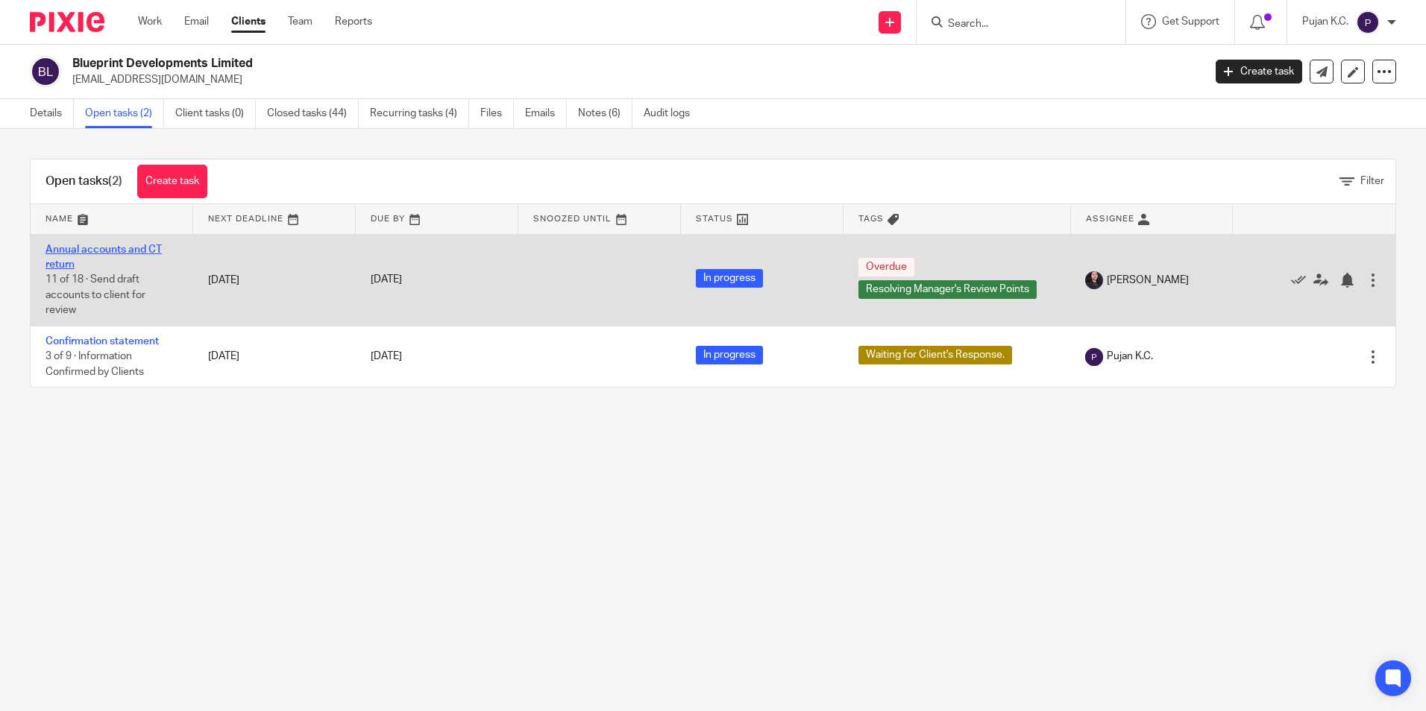
click at [116, 250] on link "Annual accounts and CT return" at bounding box center [103, 257] width 116 height 25
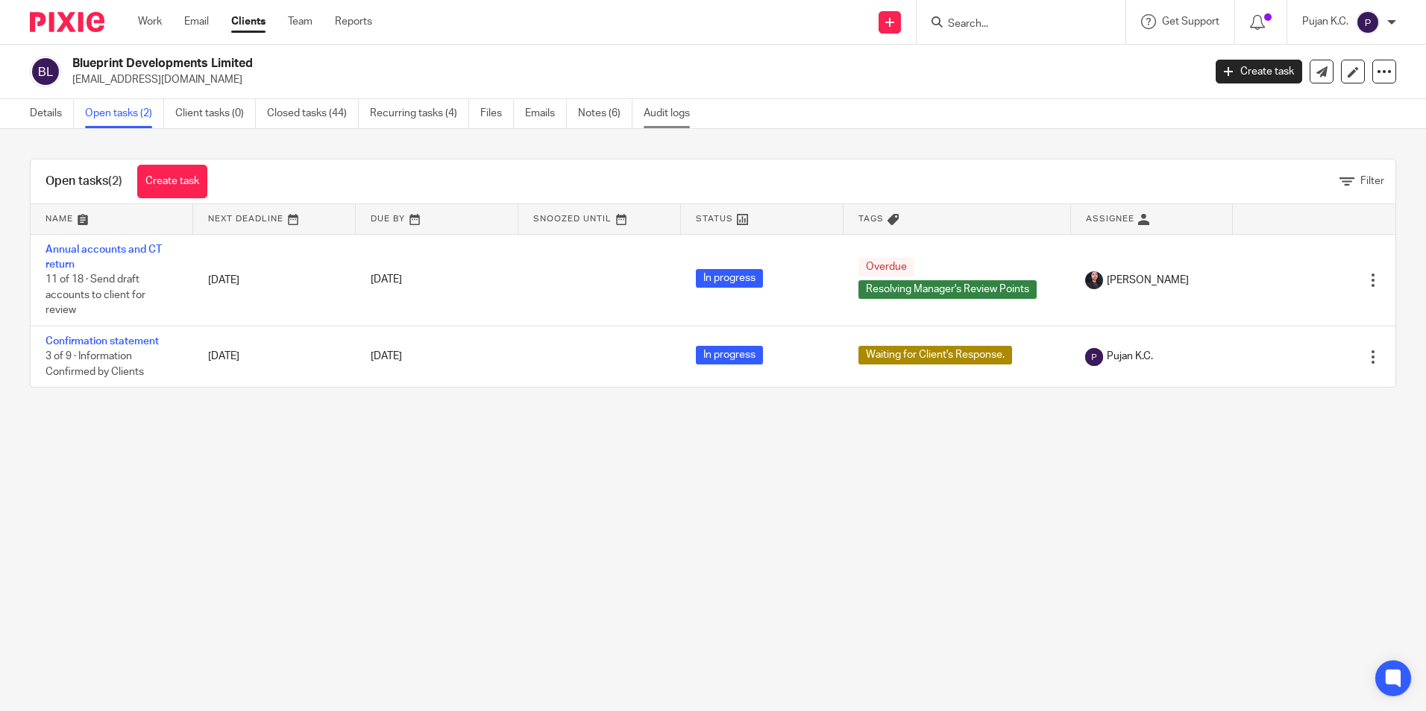
click at [675, 117] on link "Audit logs" at bounding box center [672, 113] width 57 height 29
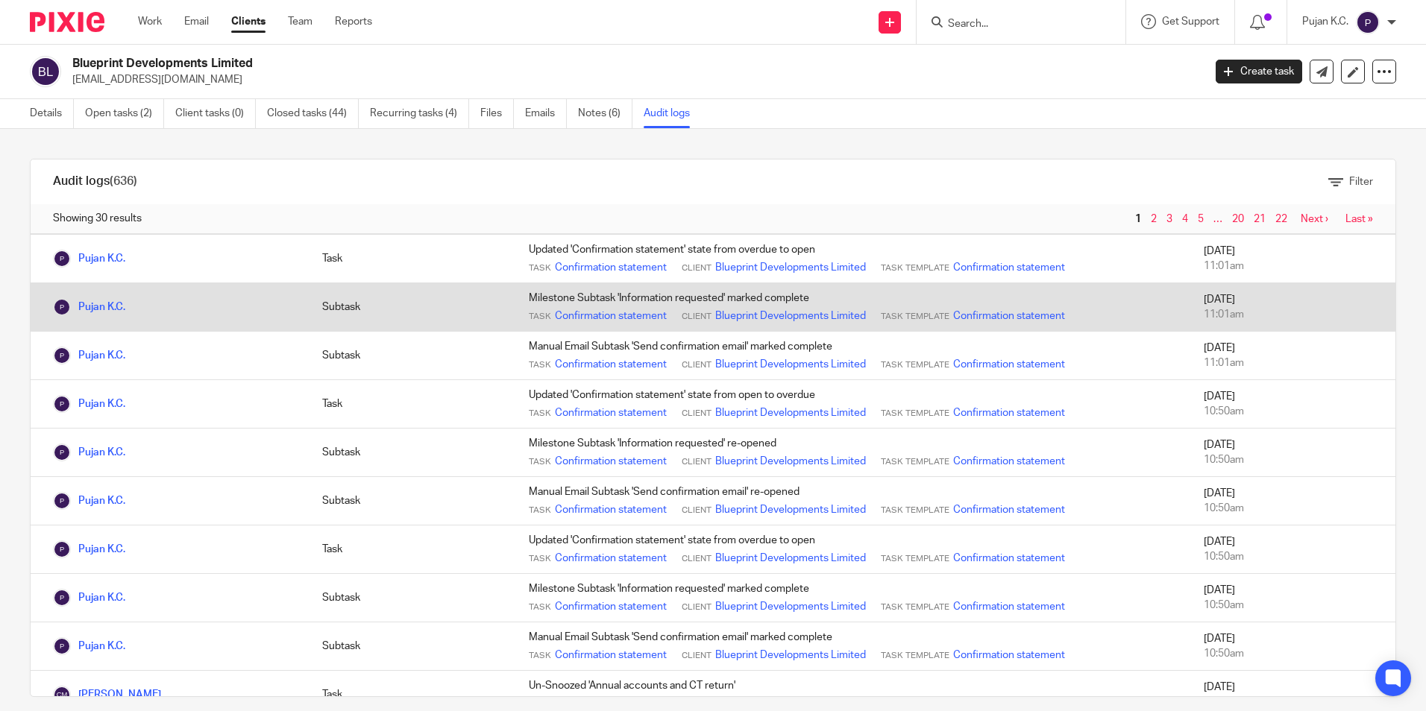
scroll to position [447, 0]
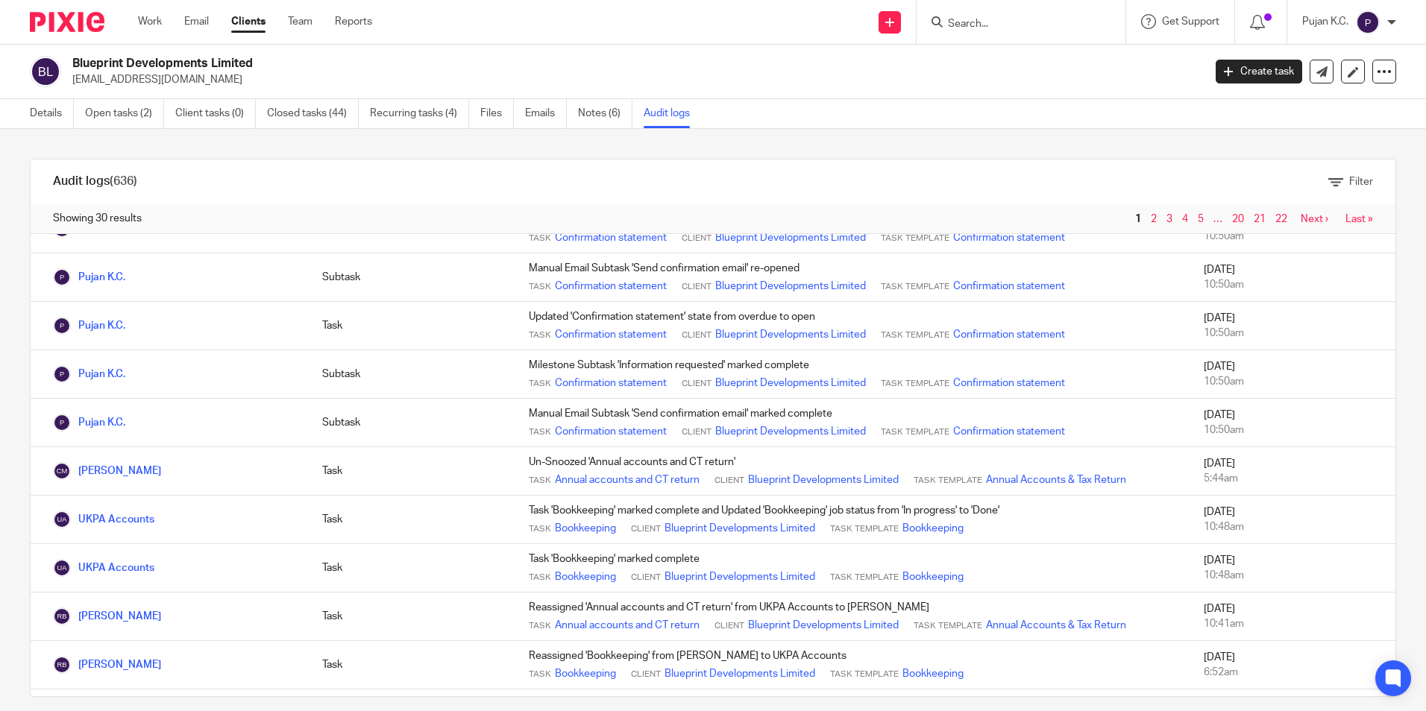
click at [45, 25] on img at bounding box center [67, 22] width 75 height 20
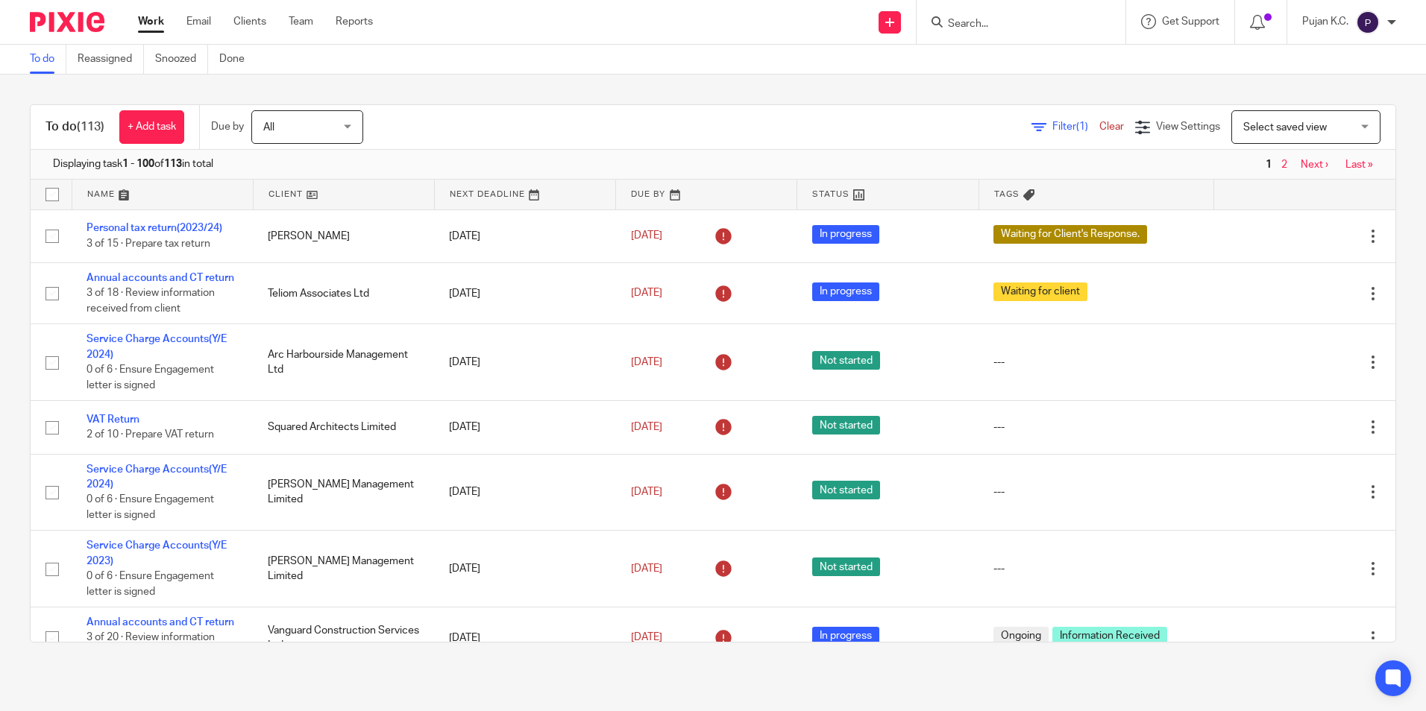
click at [987, 16] on form at bounding box center [1025, 22] width 159 height 19
click at [984, 27] on input "Search" at bounding box center [1013, 24] width 134 height 13
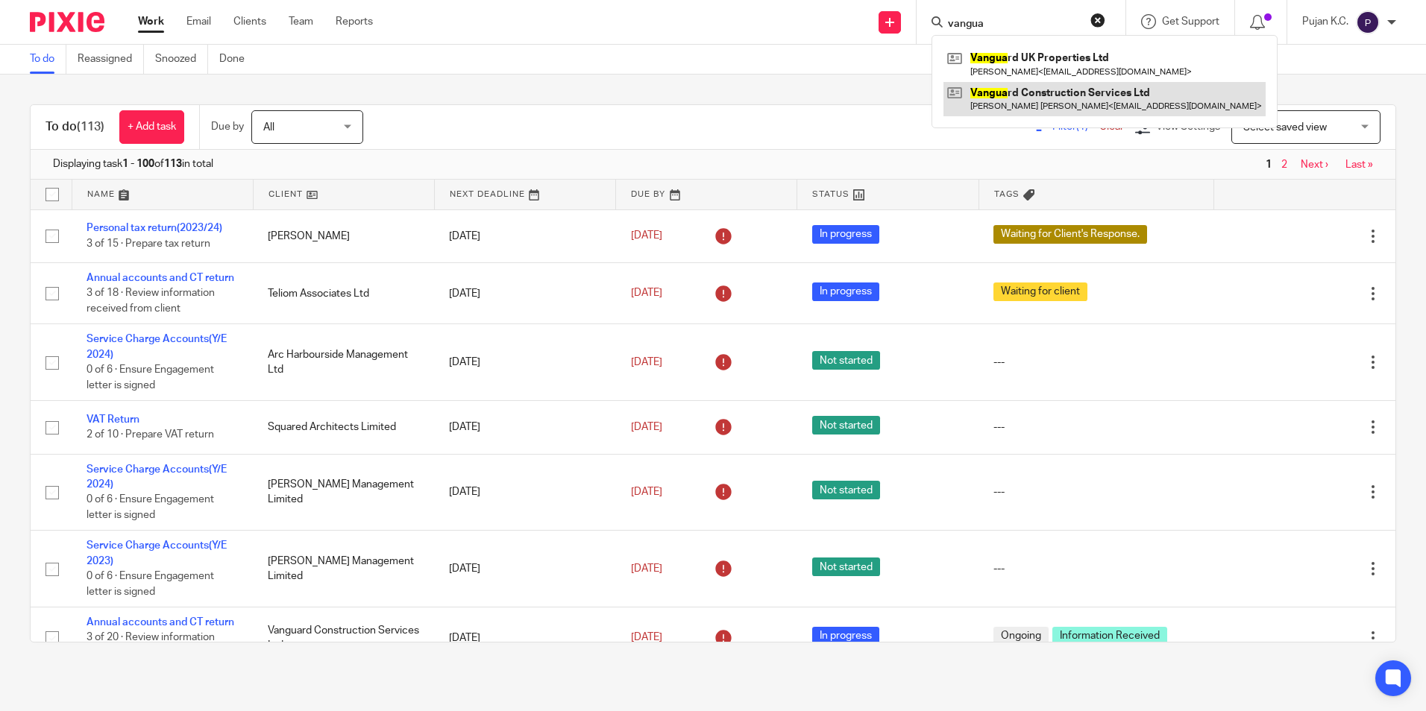
type input "vangua"
click at [995, 98] on link at bounding box center [1104, 99] width 322 height 34
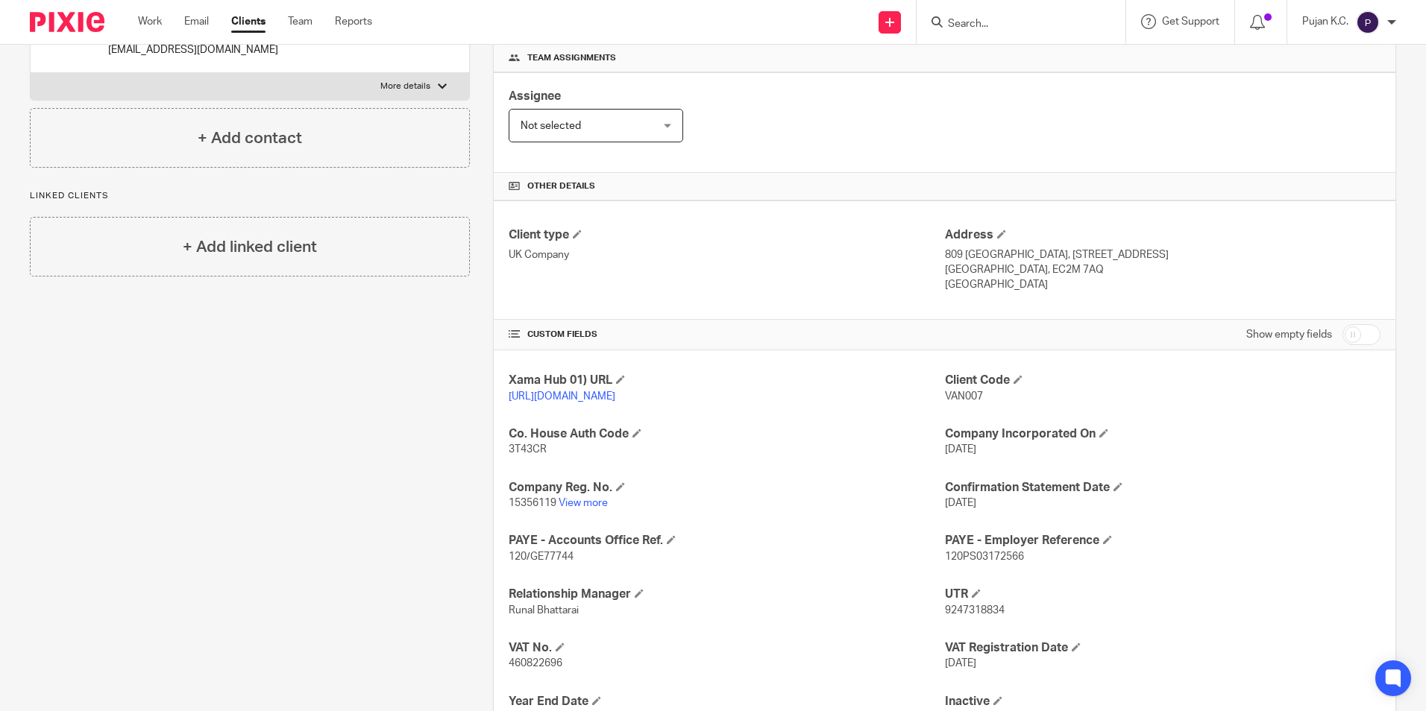
scroll to position [224, 0]
click at [585, 508] on link "View more" at bounding box center [583, 502] width 49 height 10
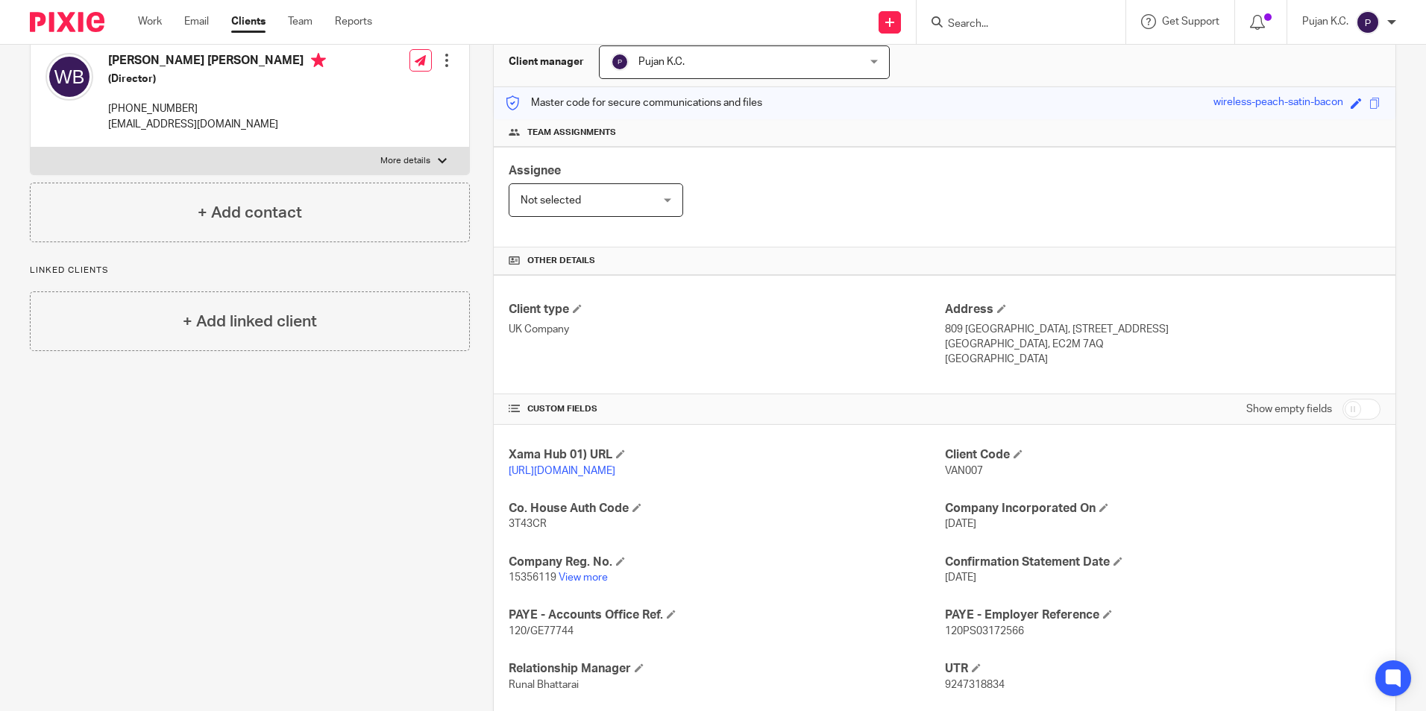
scroll to position [0, 0]
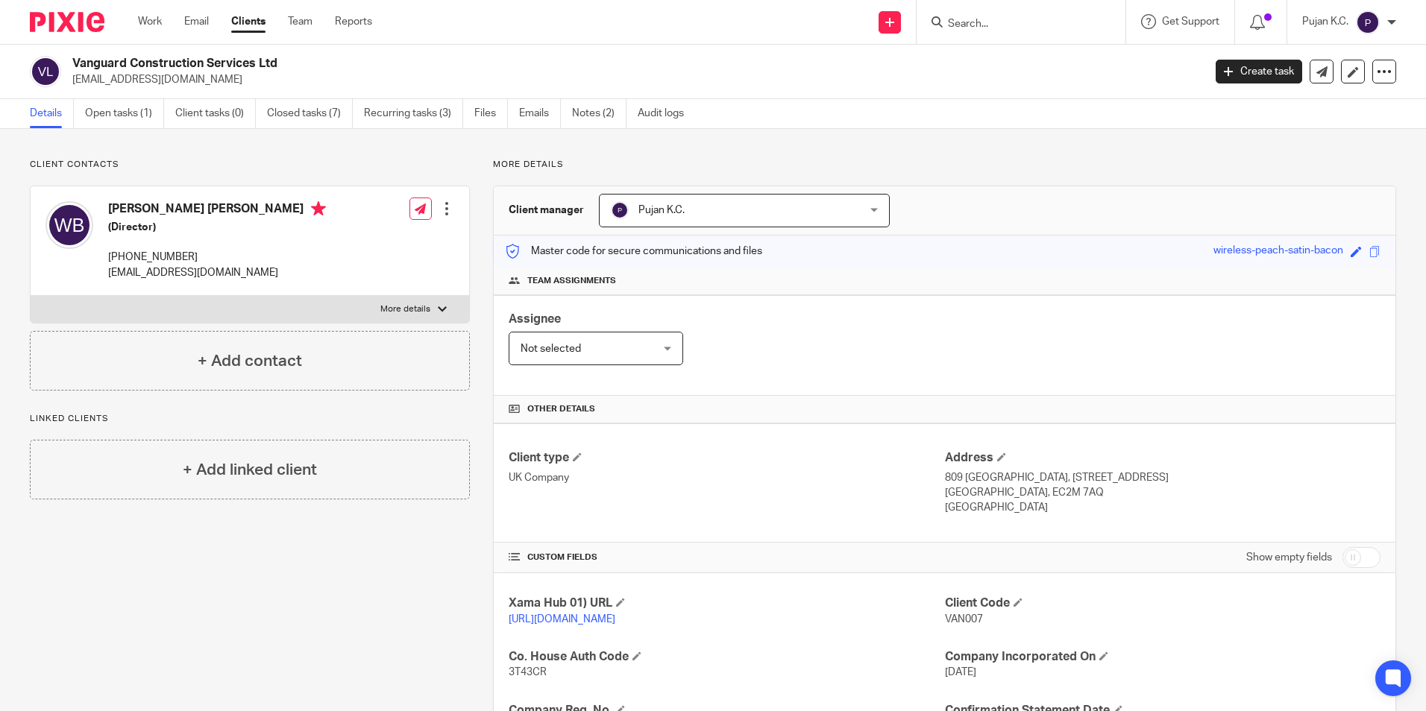
click at [993, 16] on form at bounding box center [1025, 22] width 159 height 19
click at [961, 22] on input "Search" at bounding box center [1013, 24] width 134 height 13
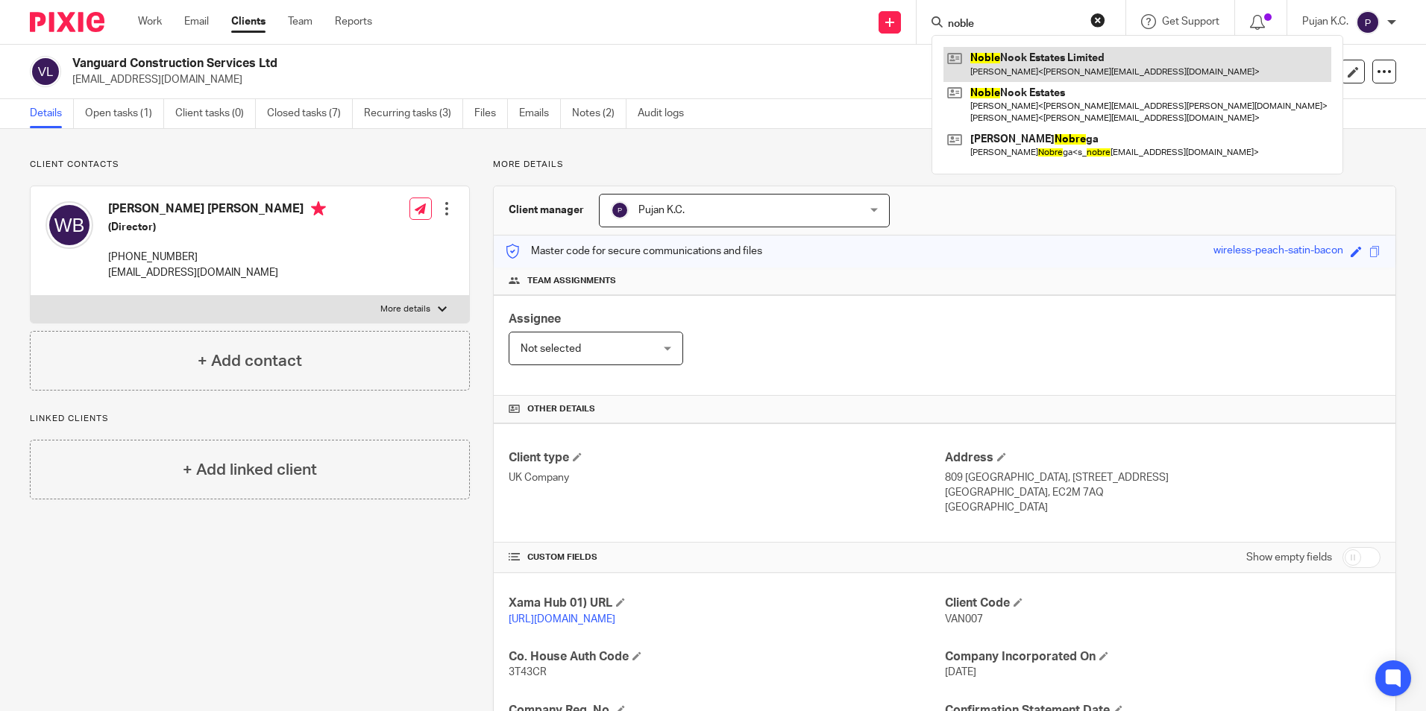
type input "noble"
click at [973, 62] on link at bounding box center [1137, 64] width 388 height 34
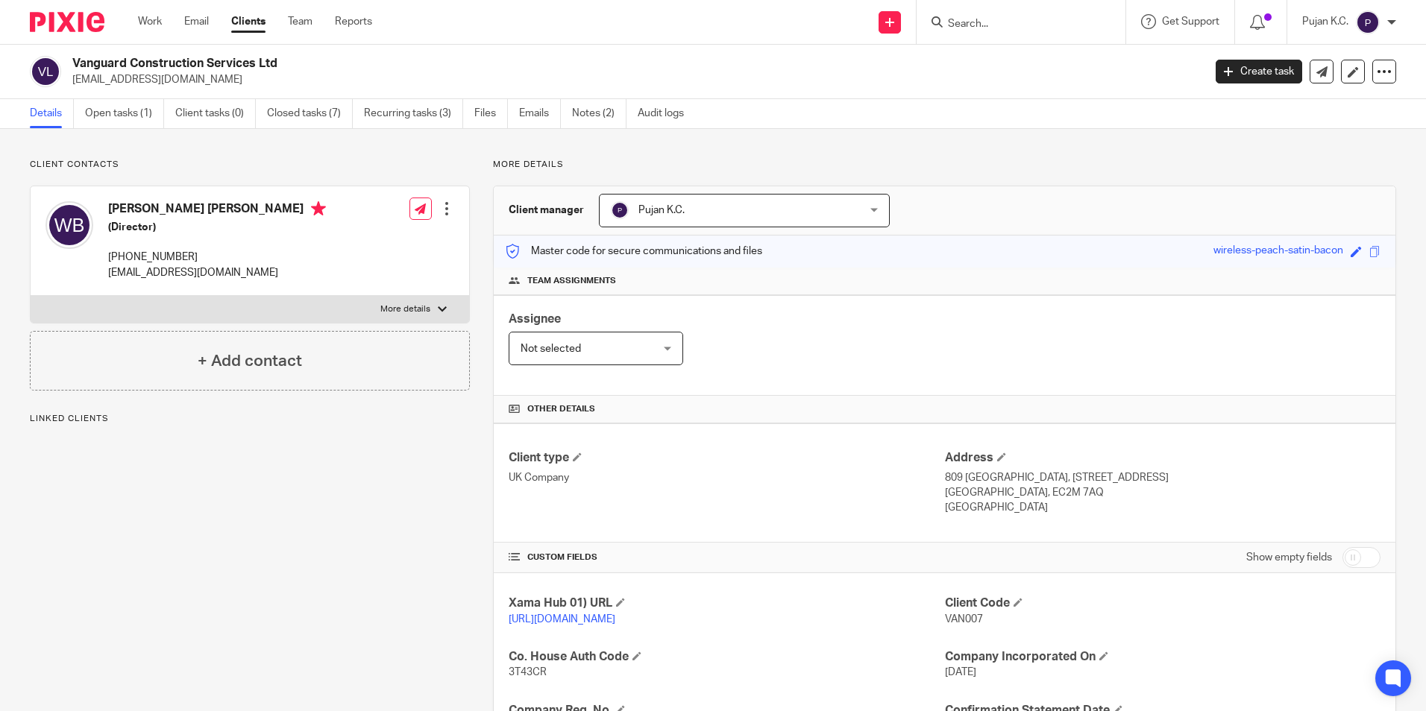
click at [968, 25] on input "Search" at bounding box center [1013, 24] width 134 height 13
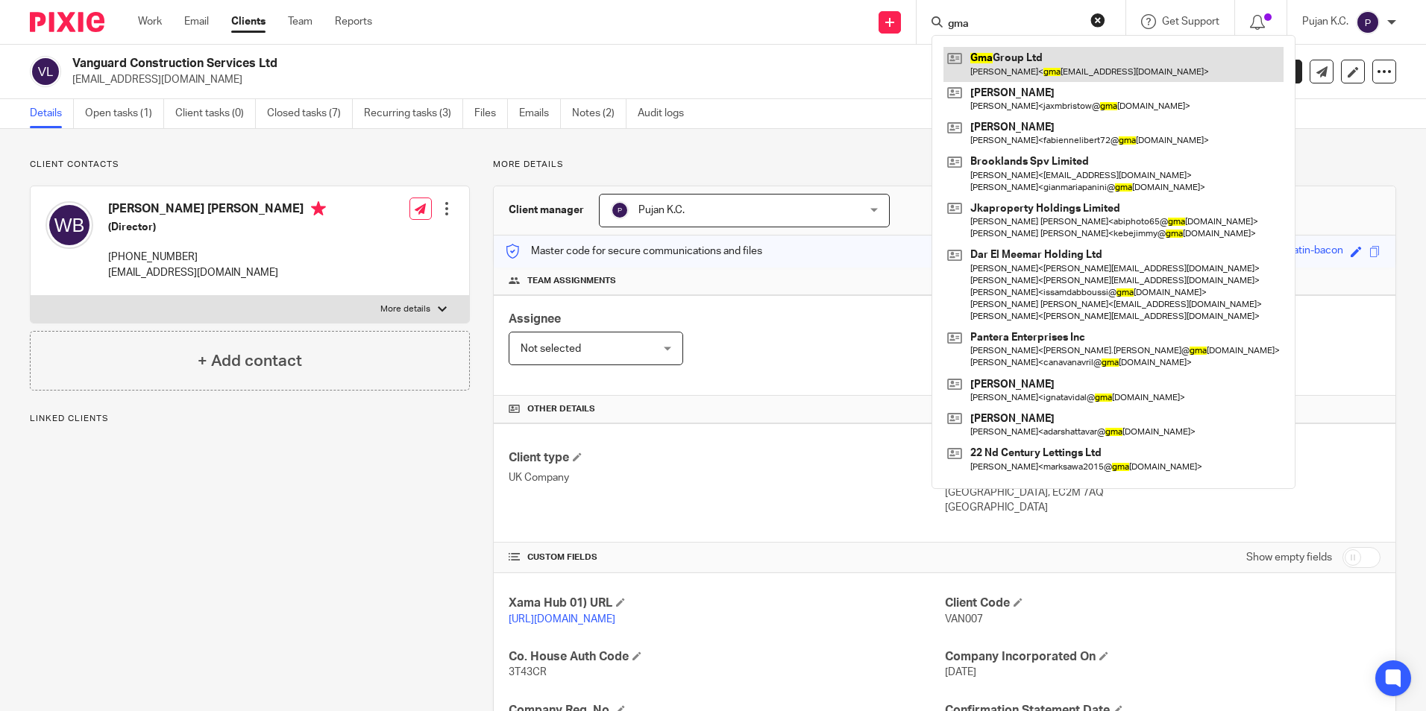
type input "gma"
click at [1005, 66] on link at bounding box center [1113, 64] width 340 height 34
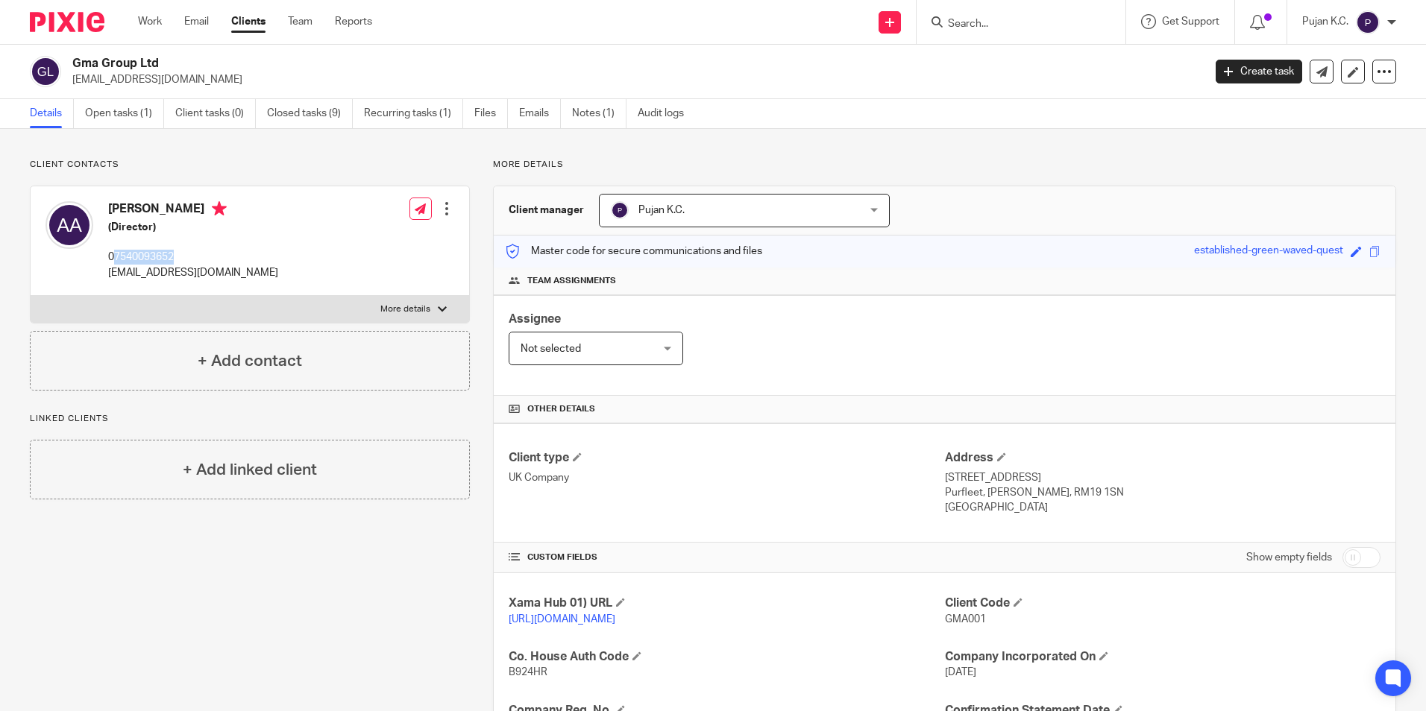
drag, startPoint x: 114, startPoint y: 259, endPoint x: 195, endPoint y: 259, distance: 80.5
click at [195, 259] on p "07540093652" at bounding box center [193, 257] width 170 height 15
copy p "7540093652"
click at [975, 25] on input "Search" at bounding box center [1013, 24] width 134 height 13
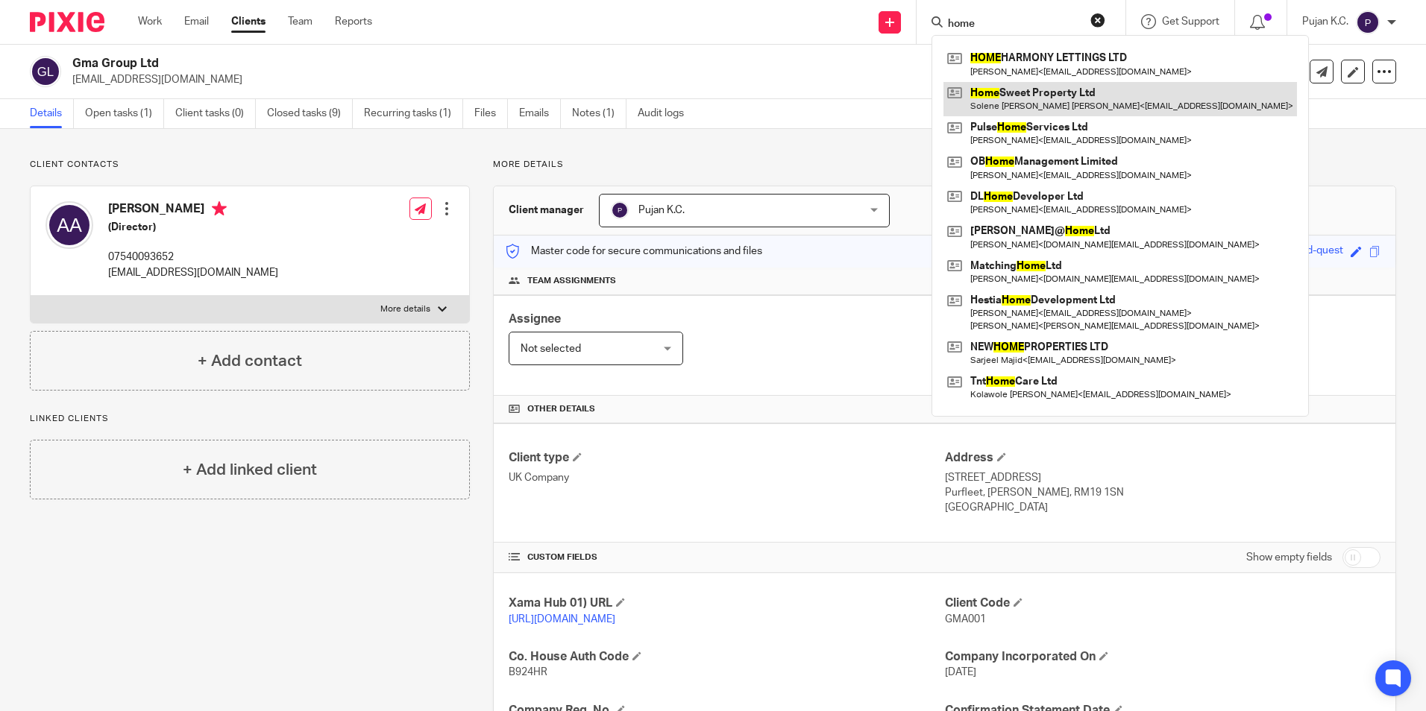
type input "home"
click at [1003, 100] on link at bounding box center [1119, 99] width 353 height 34
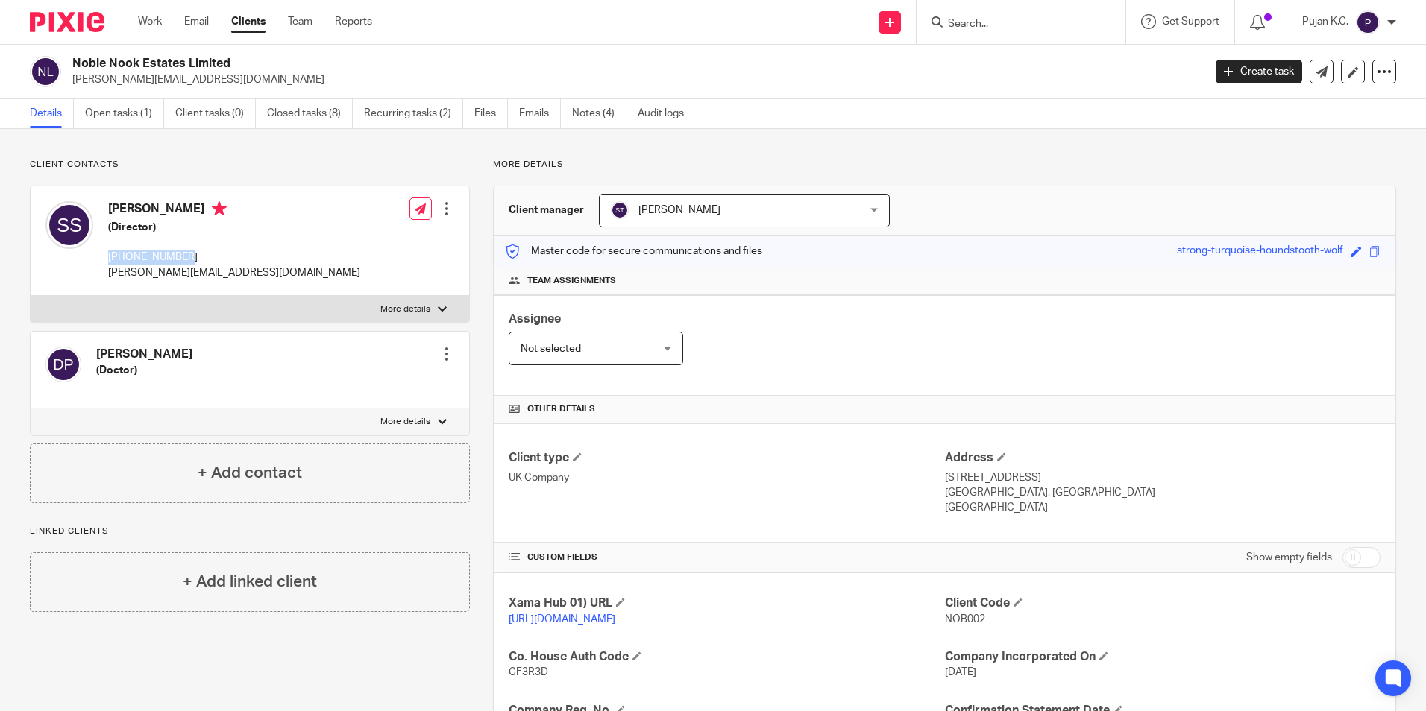
drag, startPoint x: 193, startPoint y: 257, endPoint x: 105, endPoint y: 256, distance: 88.0
click at [105, 256] on div "[PERSON_NAME] (Director) [PHONE_NUMBER] [PERSON_NAME][EMAIL_ADDRESS][DOMAIN_NAM…" at bounding box center [202, 241] width 315 height 94
copy p "[PHONE_NUMBER]"
